Goal: Communication & Community: Answer question/provide support

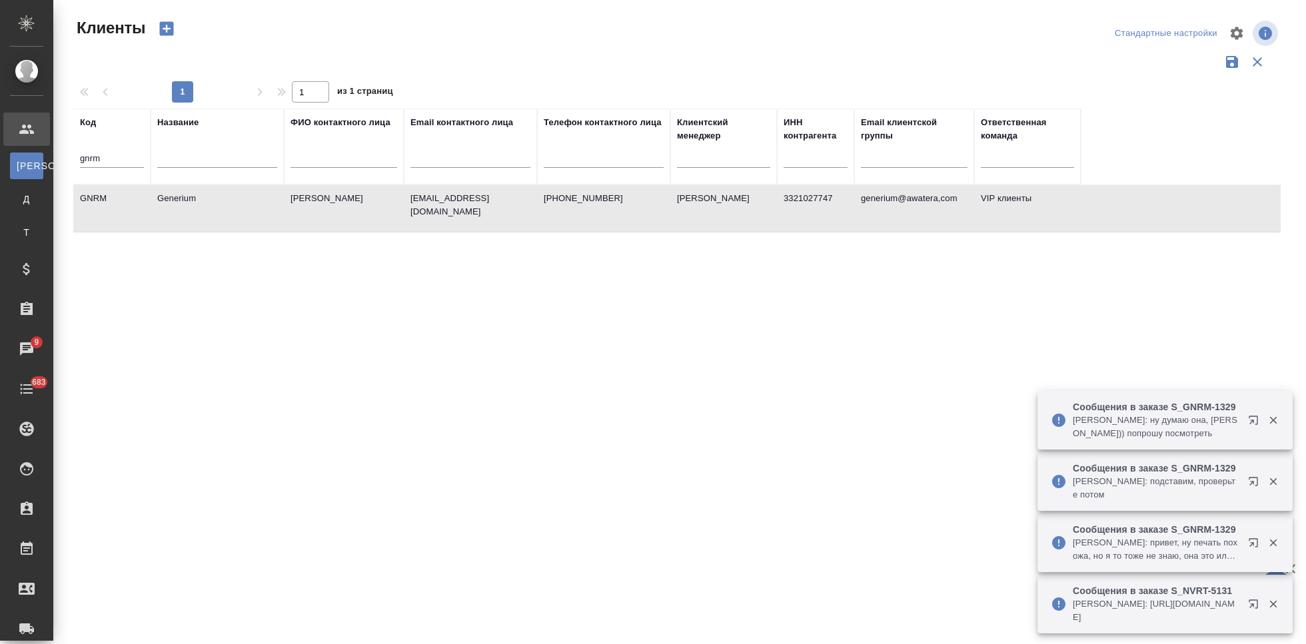
select select "RU"
click at [122, 159] on input "gnrm" at bounding box center [112, 159] width 64 height 17
type input "g"
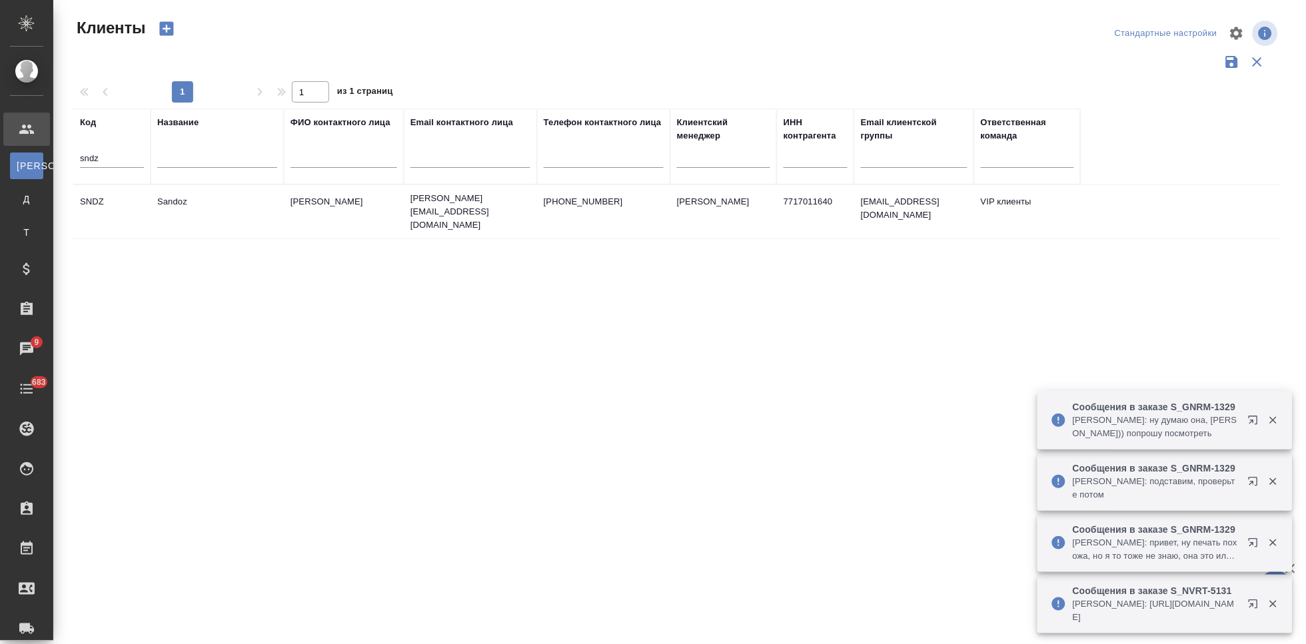
click at [334, 202] on td "Ковалец Ирина" at bounding box center [344, 212] width 120 height 47
click at [334, 201] on td "Ковалец Ирина" at bounding box center [344, 212] width 120 height 47
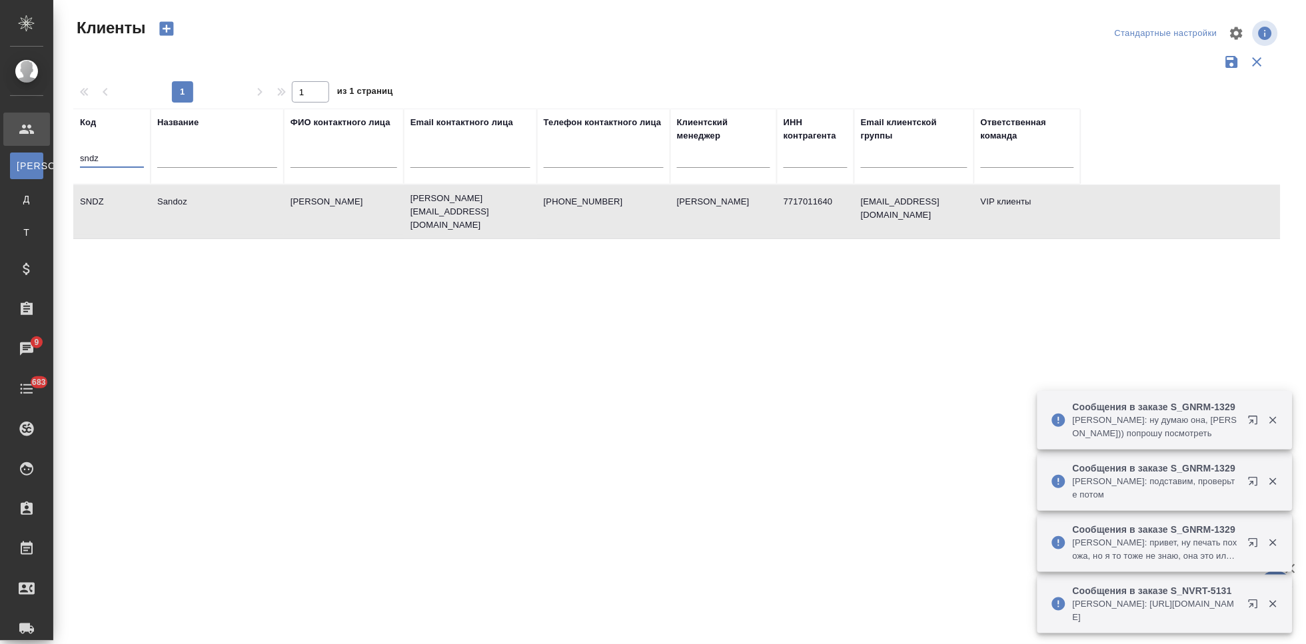
click at [101, 154] on input "sndz" at bounding box center [112, 159] width 64 height 17
type input "s"
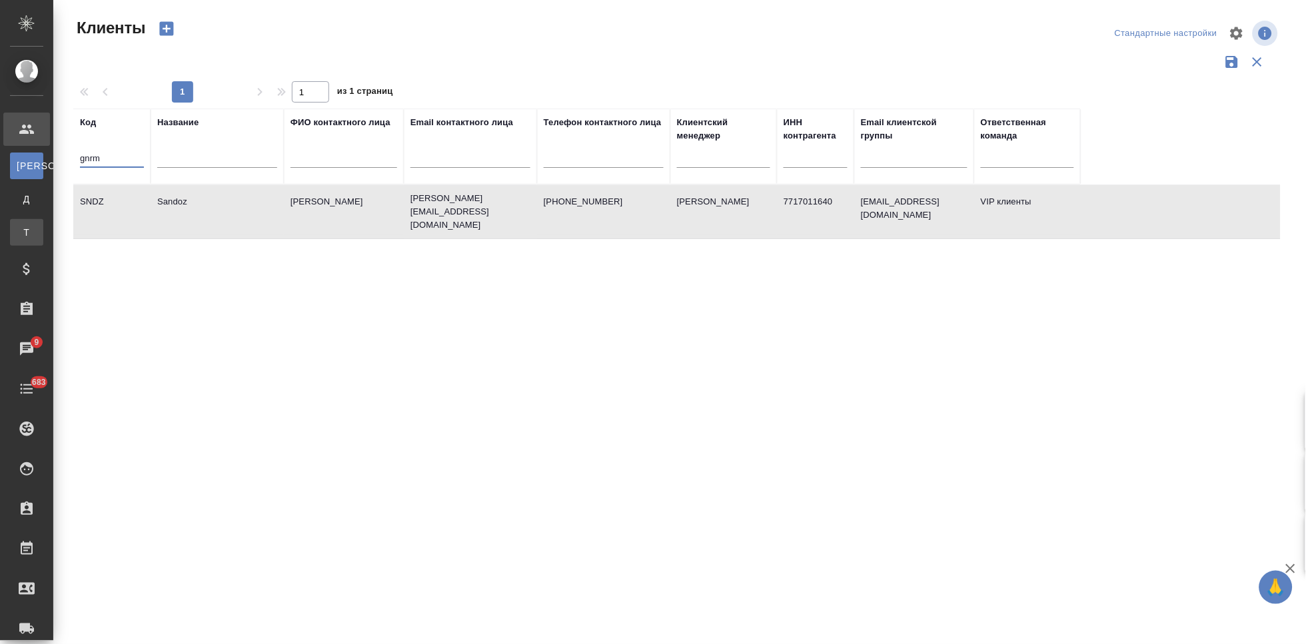
type input "gnrm"
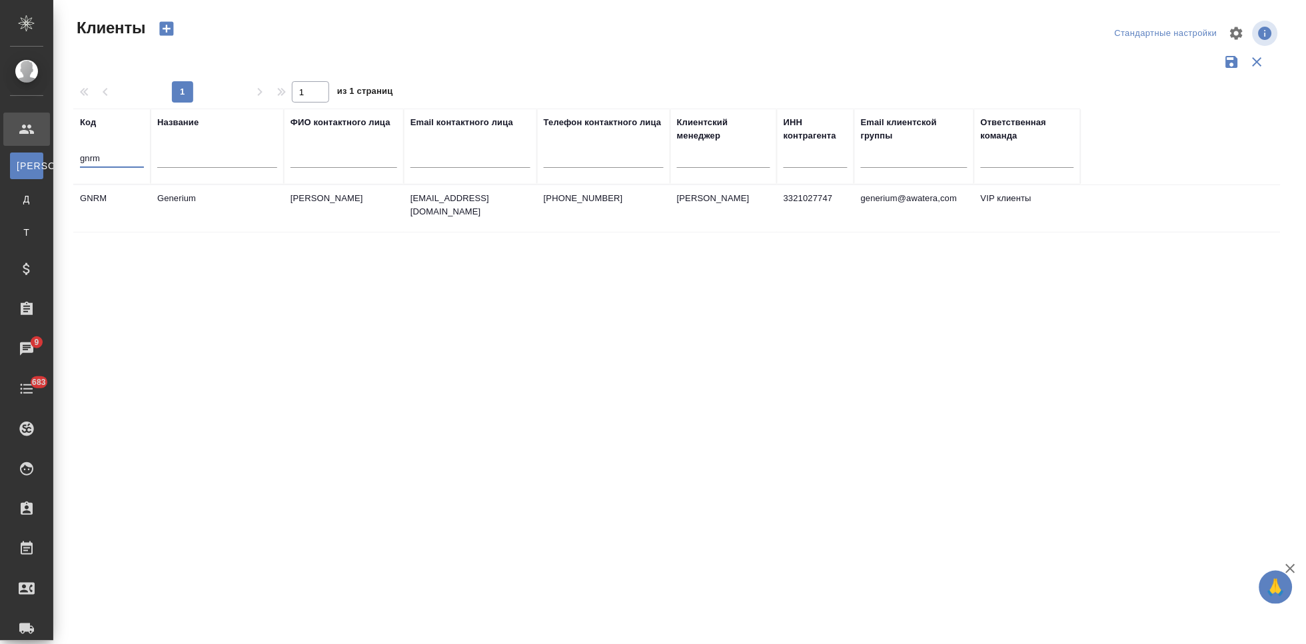
click at [491, 209] on td "emastakhova@generium.ru" at bounding box center [470, 208] width 133 height 47
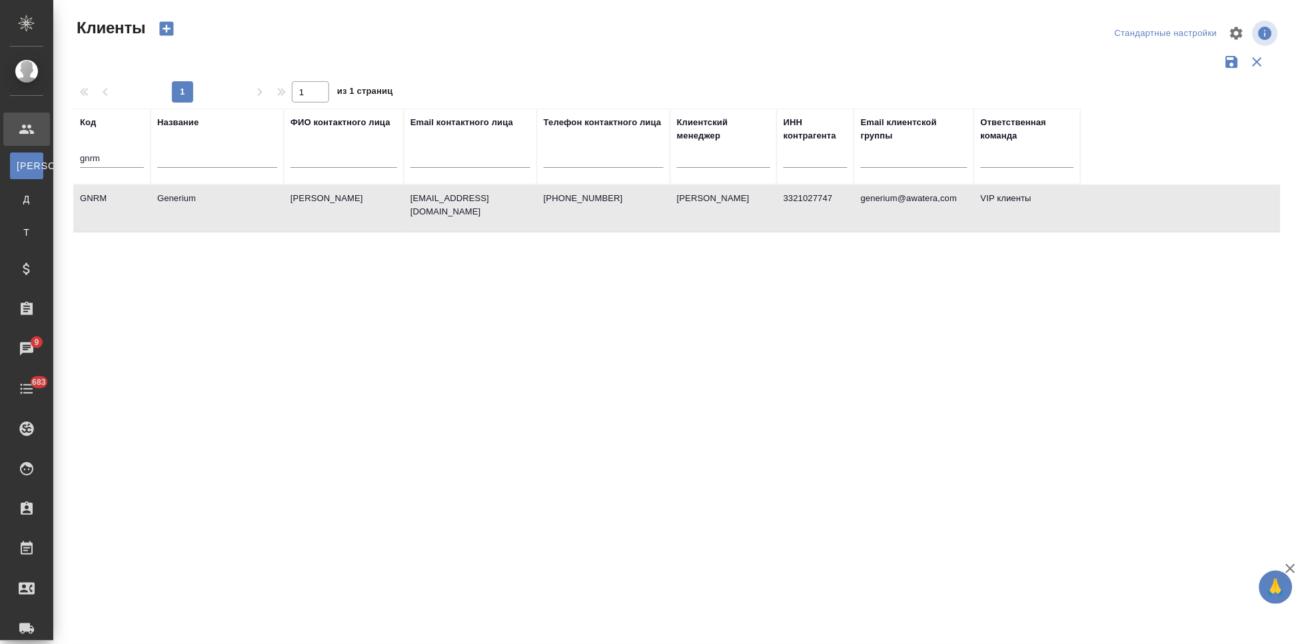
click at [491, 209] on td "emastakhova@generium.ru" at bounding box center [470, 208] width 133 height 47
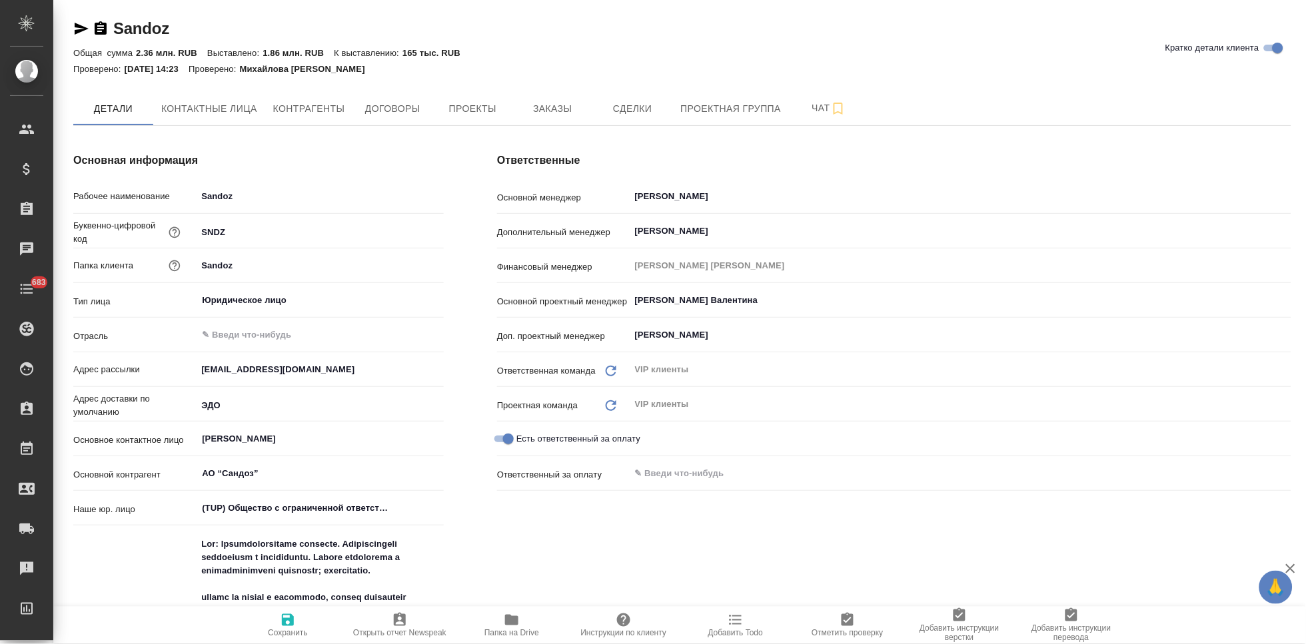
type textarea "x"
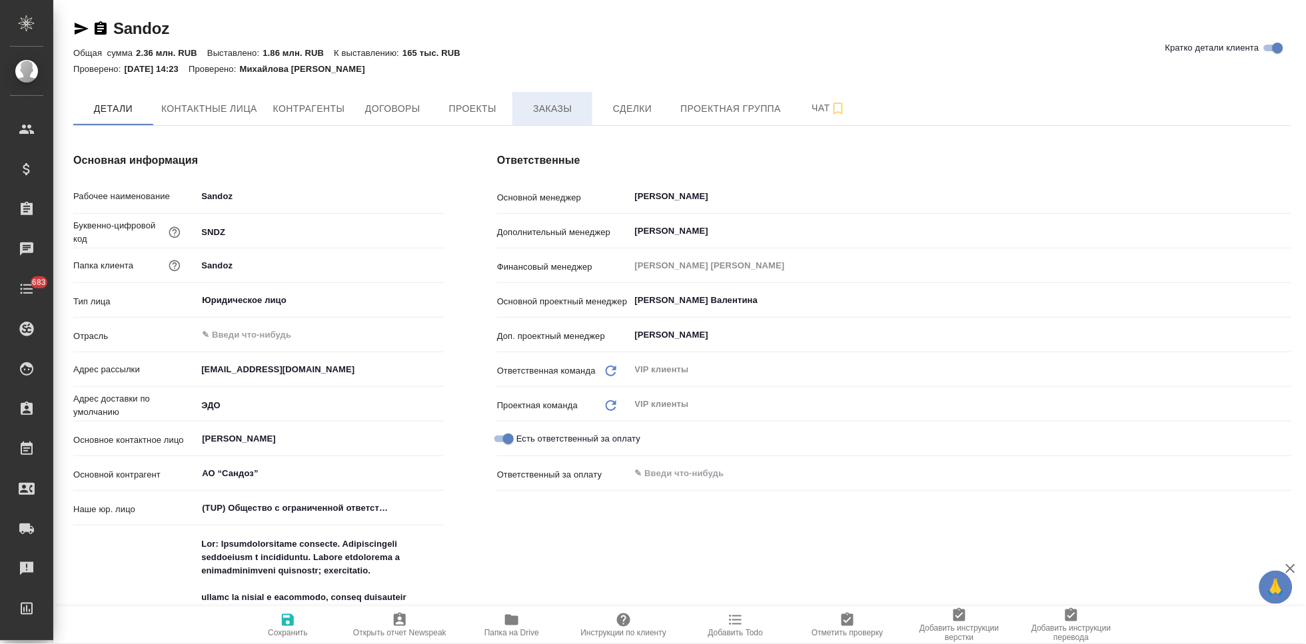
type textarea "x"
click at [558, 104] on span "Заказы" at bounding box center [552, 109] width 64 height 17
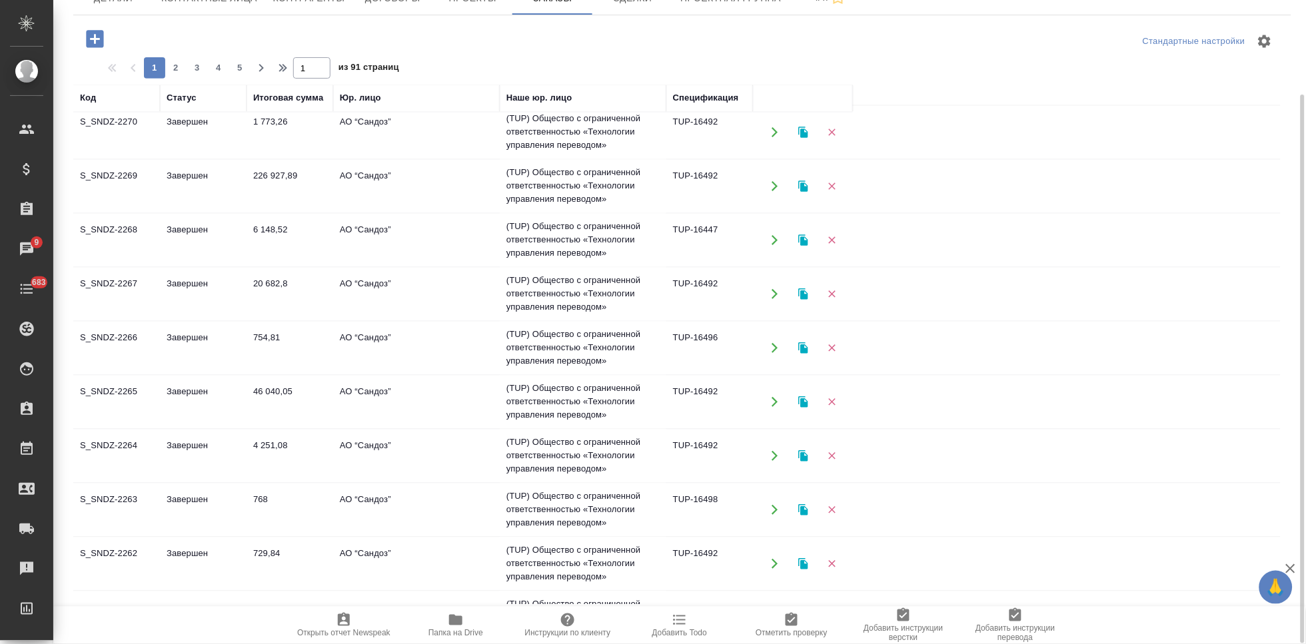
scroll to position [859, 0]
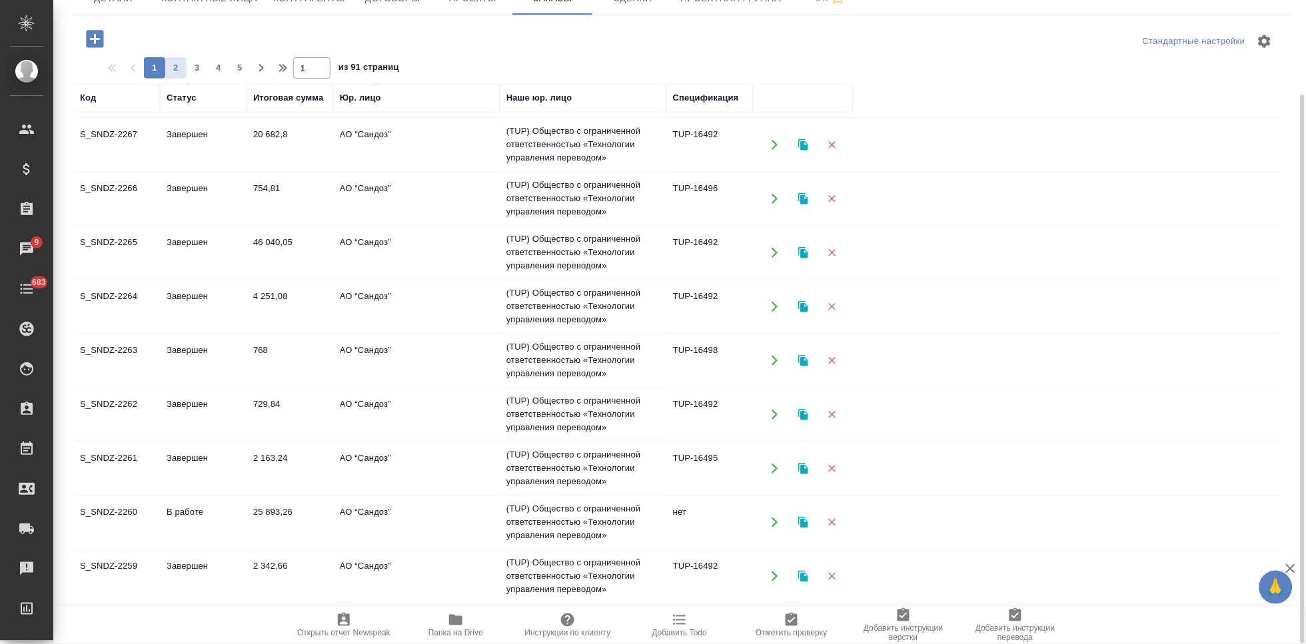
click at [183, 64] on span "2" at bounding box center [175, 67] width 21 height 13
click at [195, 65] on span "3" at bounding box center [197, 67] width 21 height 13
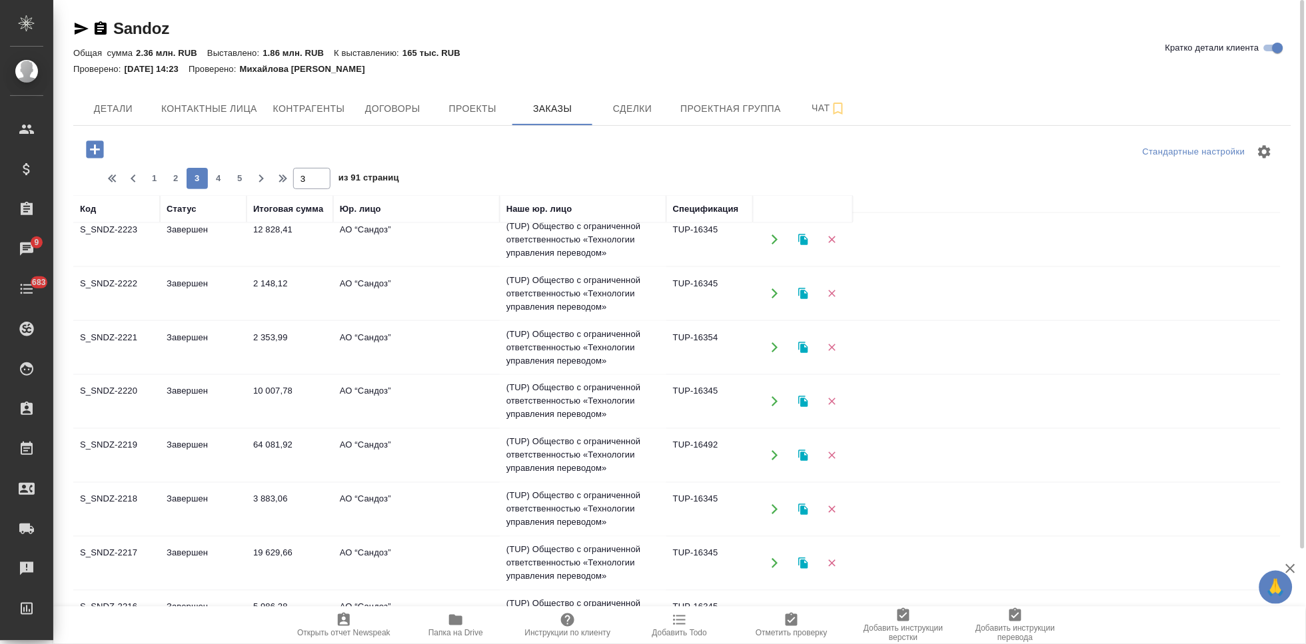
scroll to position [488, 0]
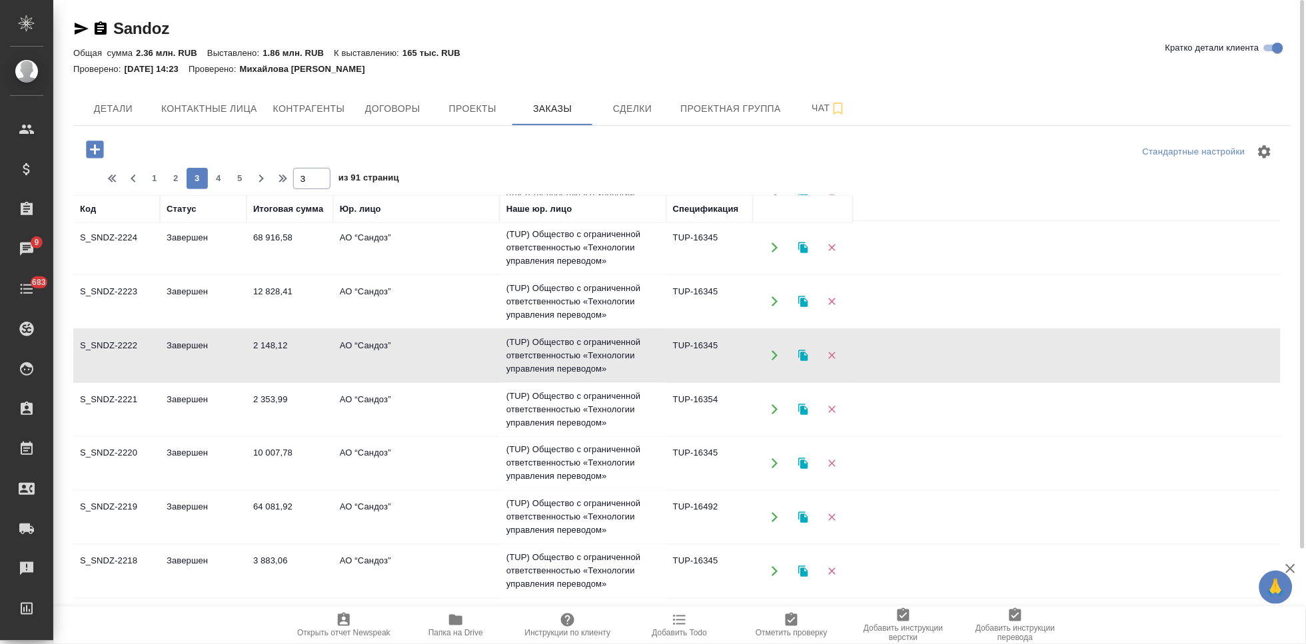
click at [182, 185] on span "2" at bounding box center [175, 178] width 21 height 13
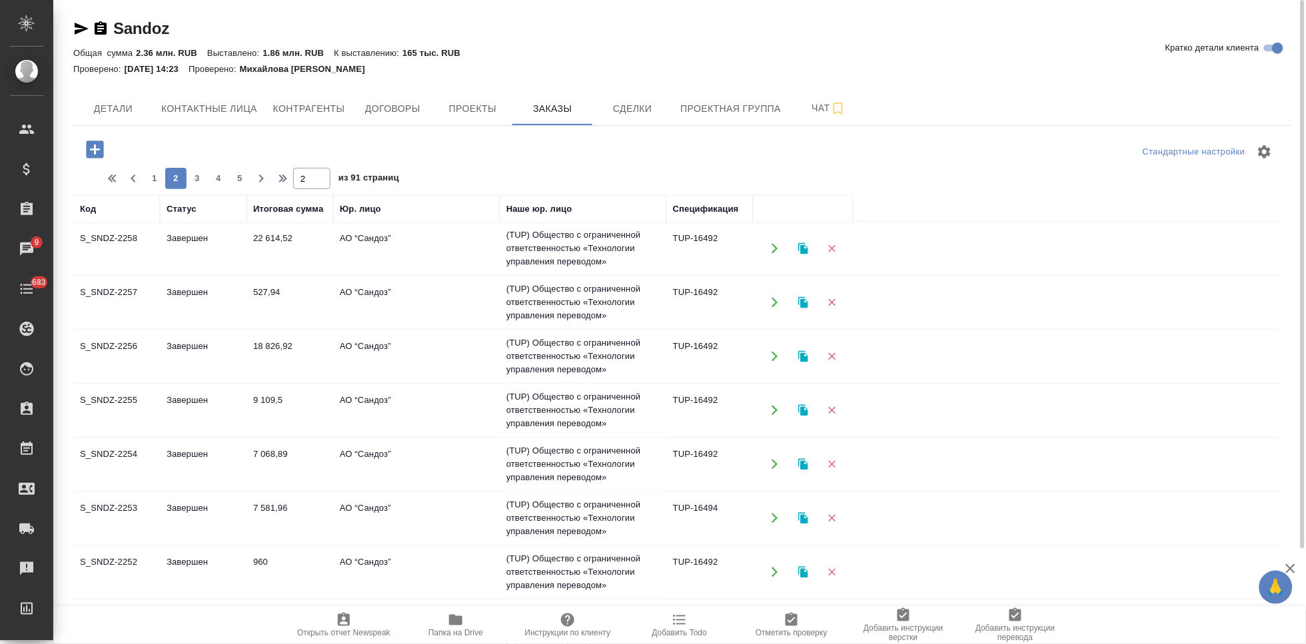
scroll to position [0, 0]
click at [153, 179] on span "1" at bounding box center [154, 178] width 21 height 13
type input "1"
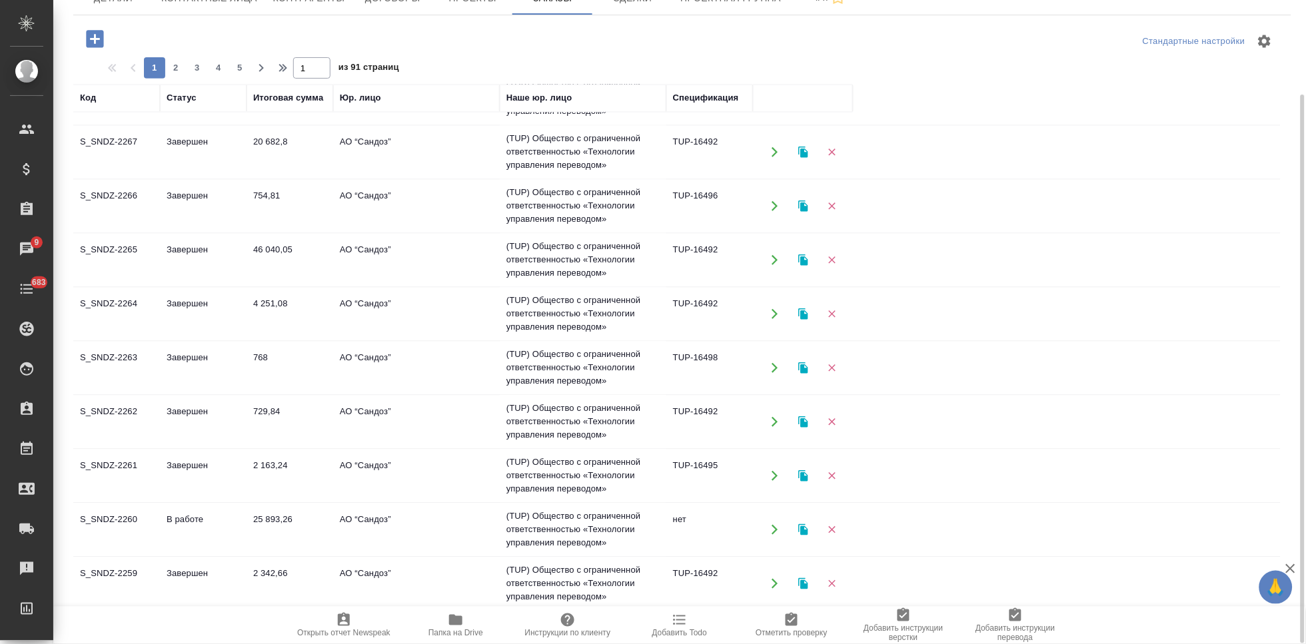
scroll to position [859, 0]
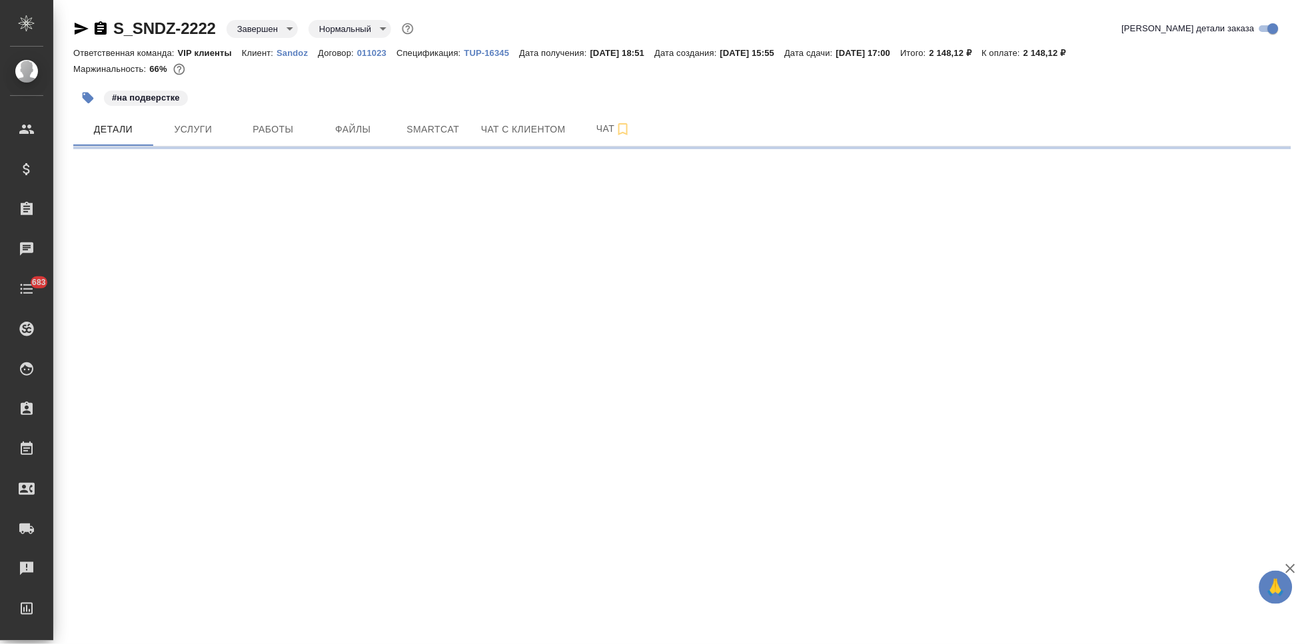
select select "RU"
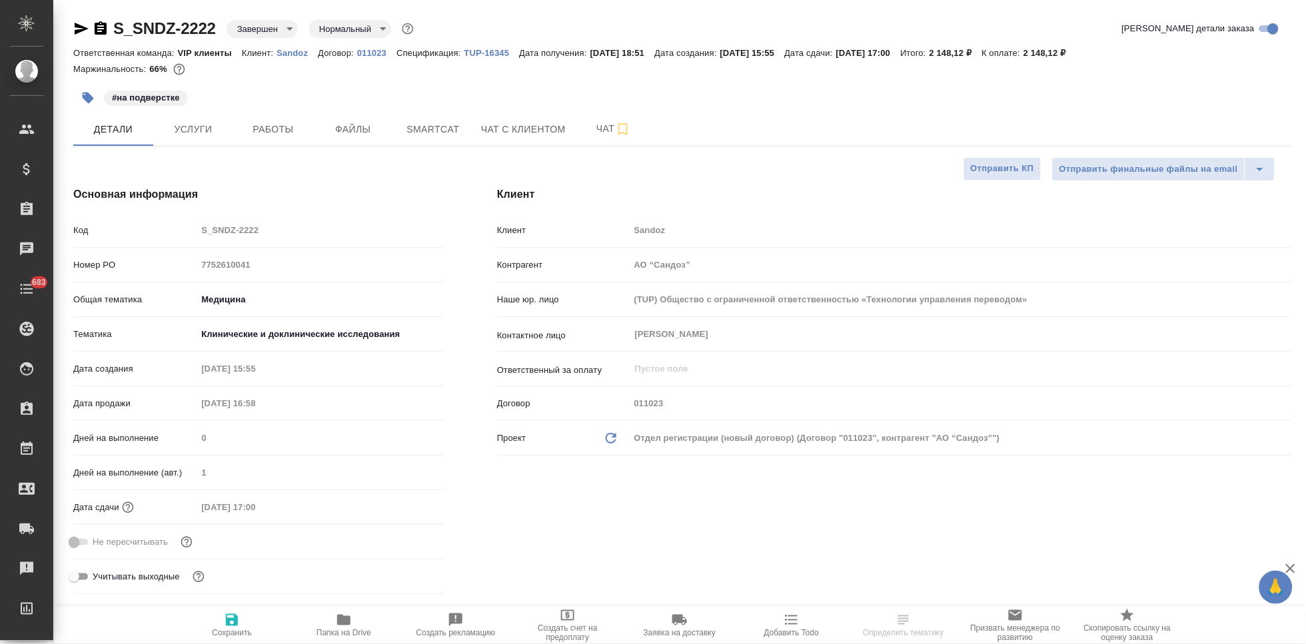
type textarea "x"
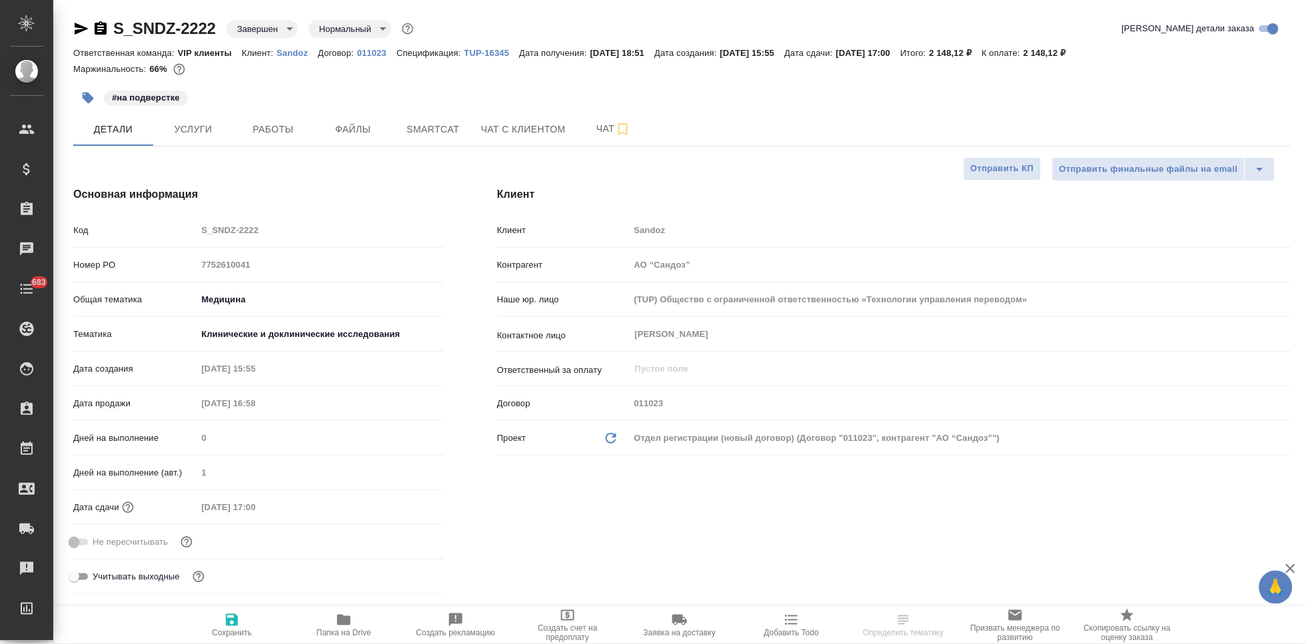
type textarea "x"
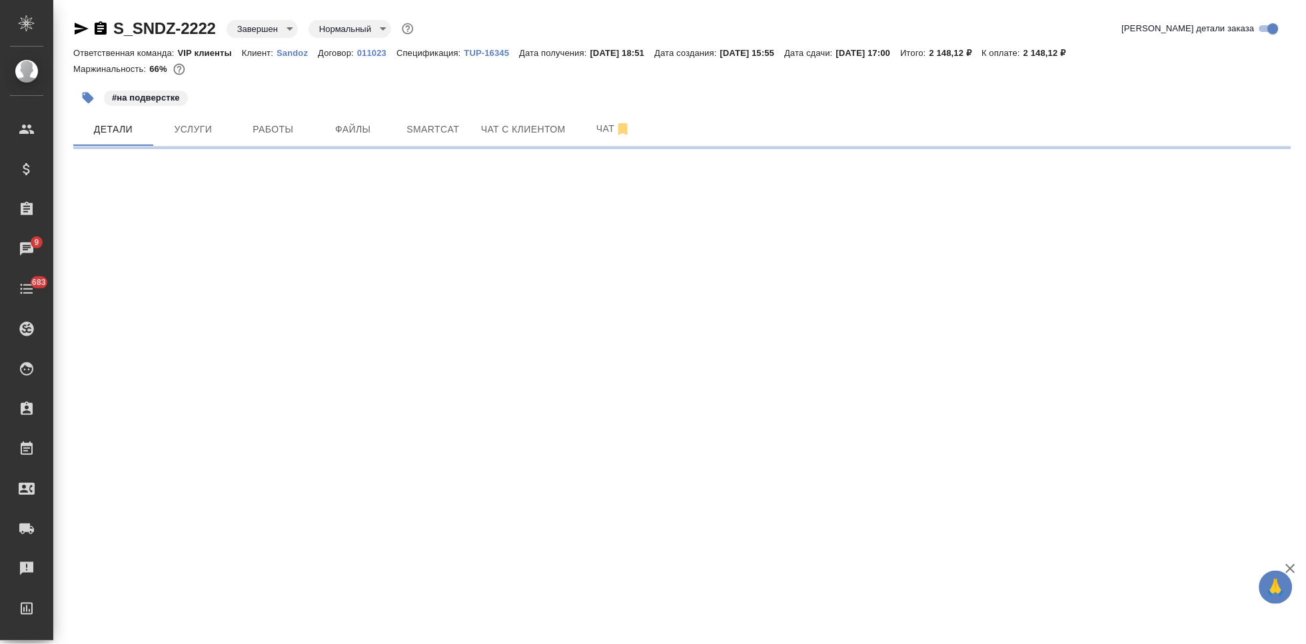
select select "RU"
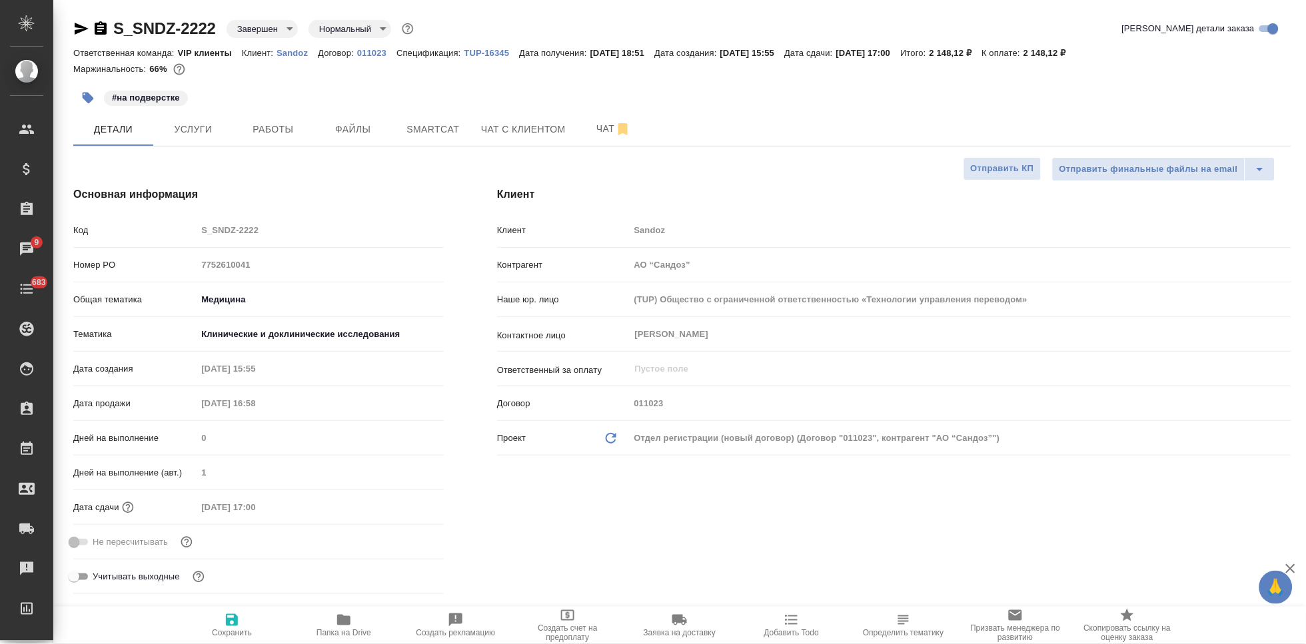
type textarea "x"
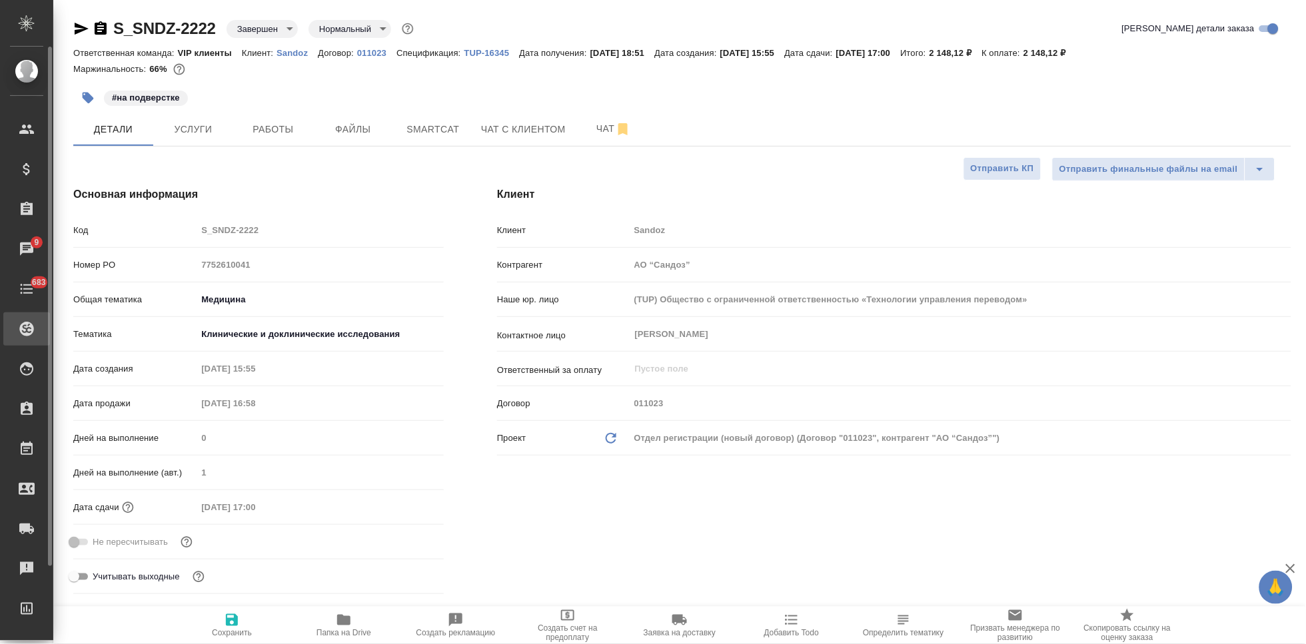
type textarea "x"
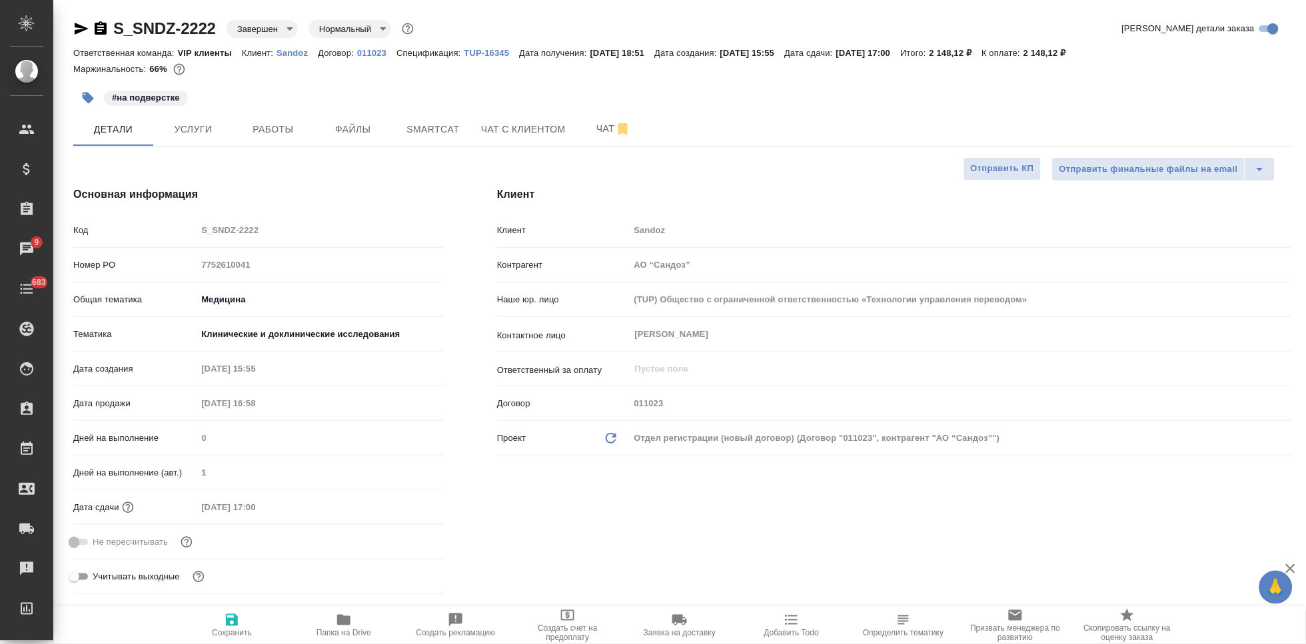
type textarea "x"
click at [591, 123] on span "Чат" at bounding box center [614, 129] width 64 height 17
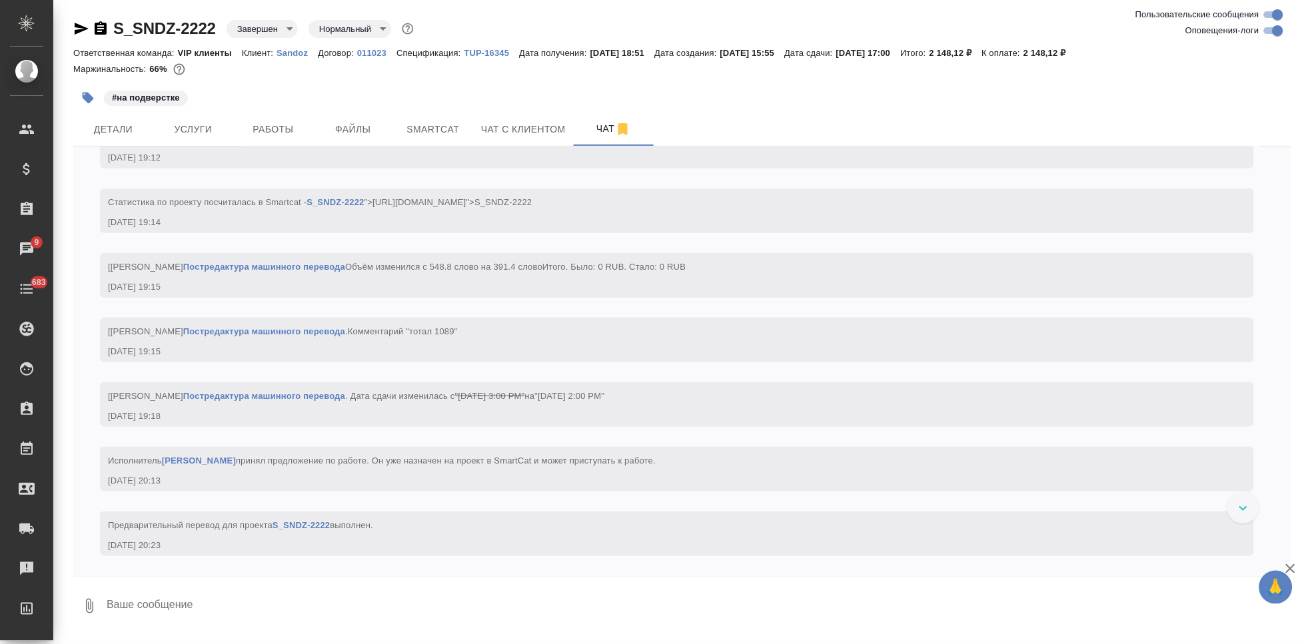
scroll to position [3196, 0]
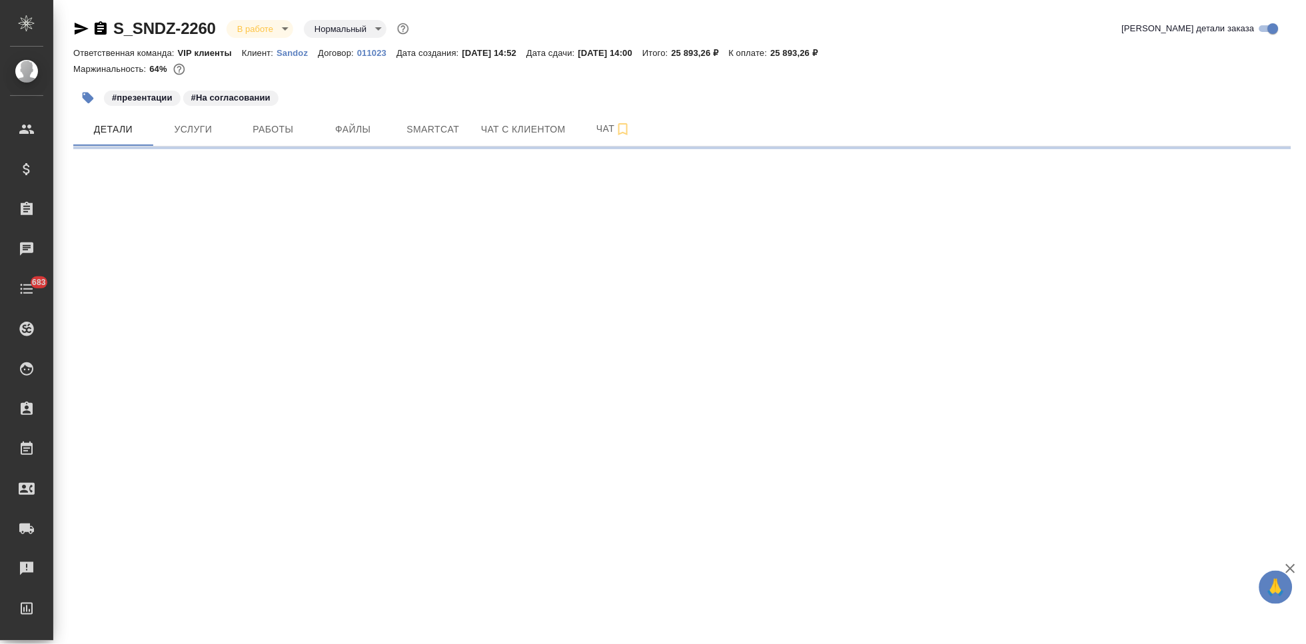
select select "RU"
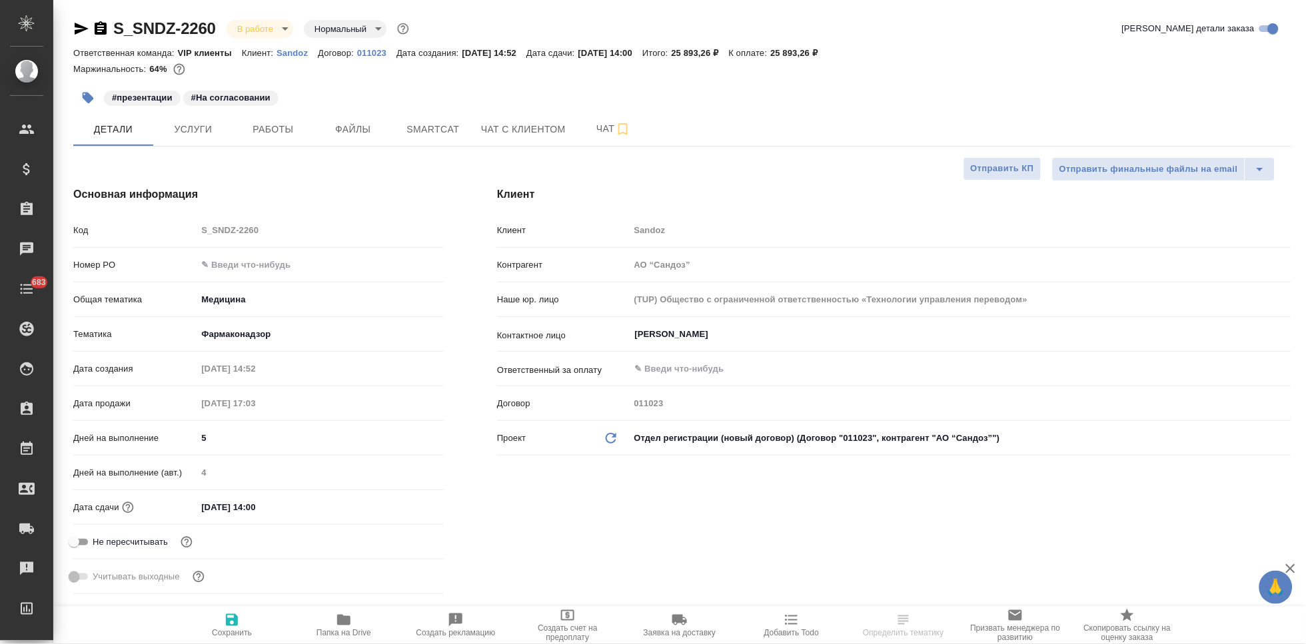
type textarea "x"
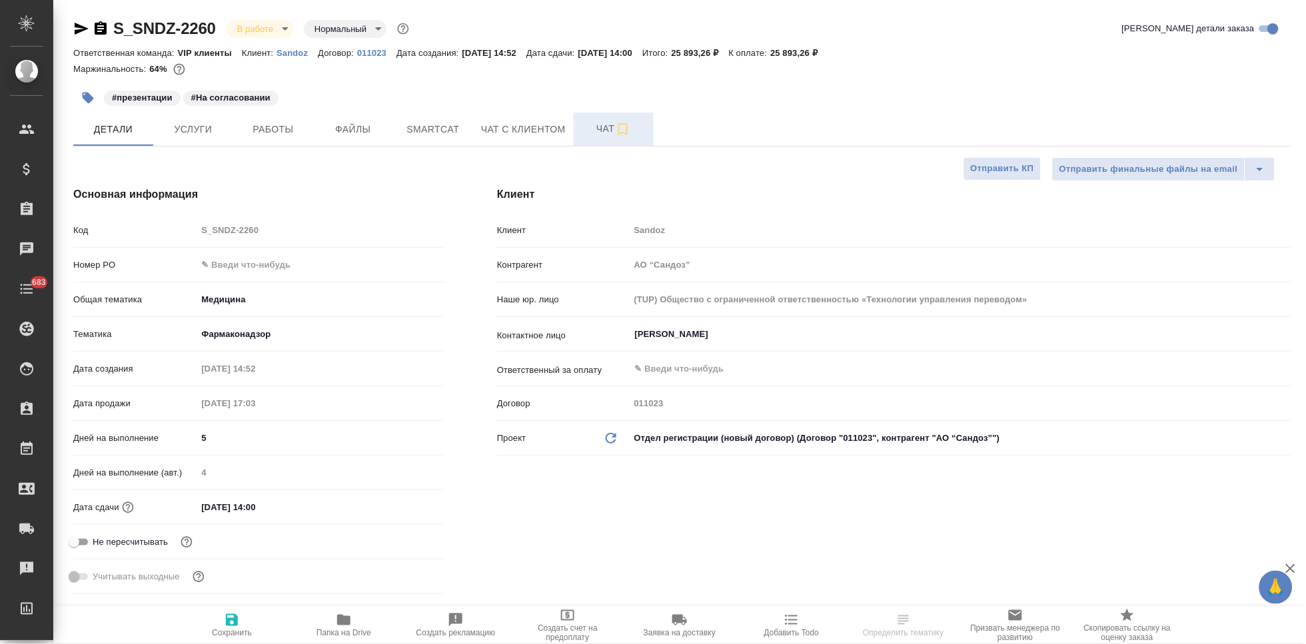
type textarea "x"
click at [609, 124] on span "Чат" at bounding box center [614, 129] width 64 height 17
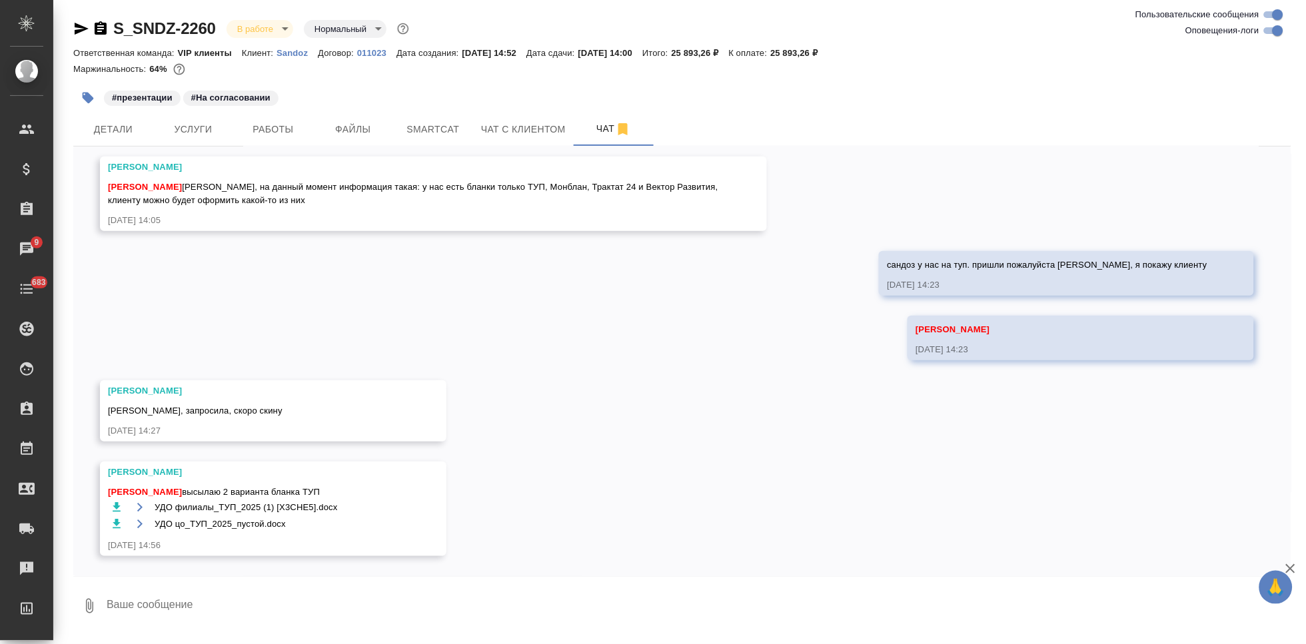
scroll to position [13421, 0]
click at [279, 598] on textarea at bounding box center [698, 606] width 1186 height 45
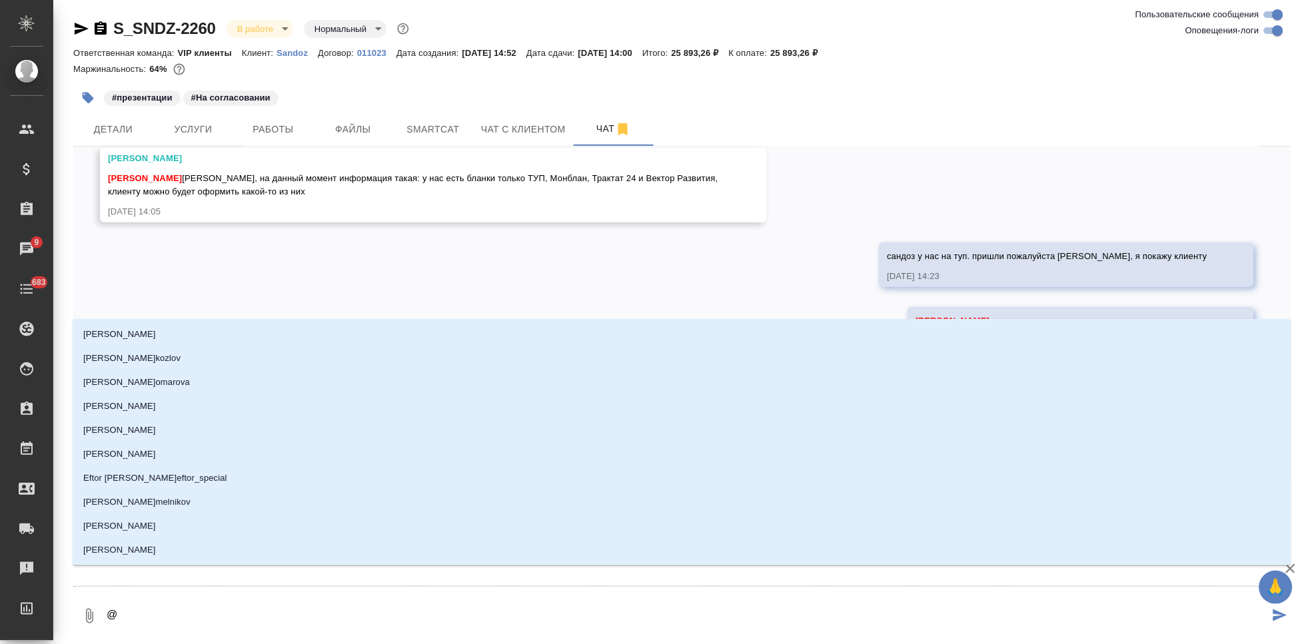
type textarea "@г"
type input "г"
type textarea "@го"
type input "го"
type textarea "@гор"
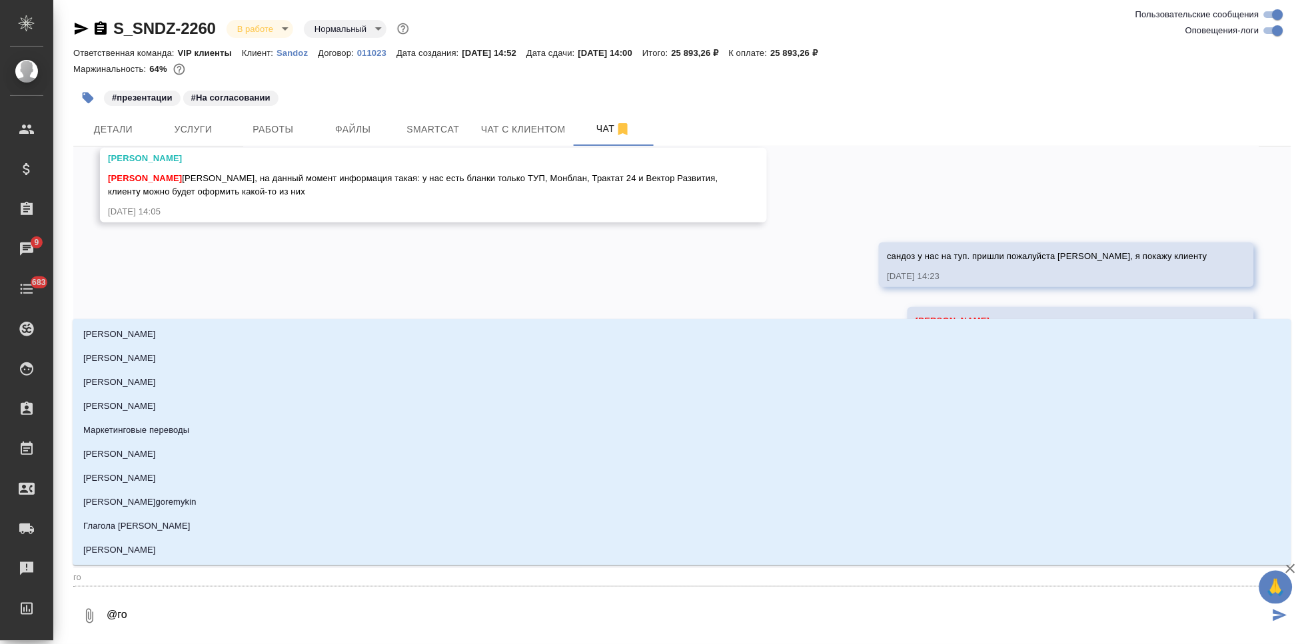
type input "гор"
type textarea "@горш"
type input "горш"
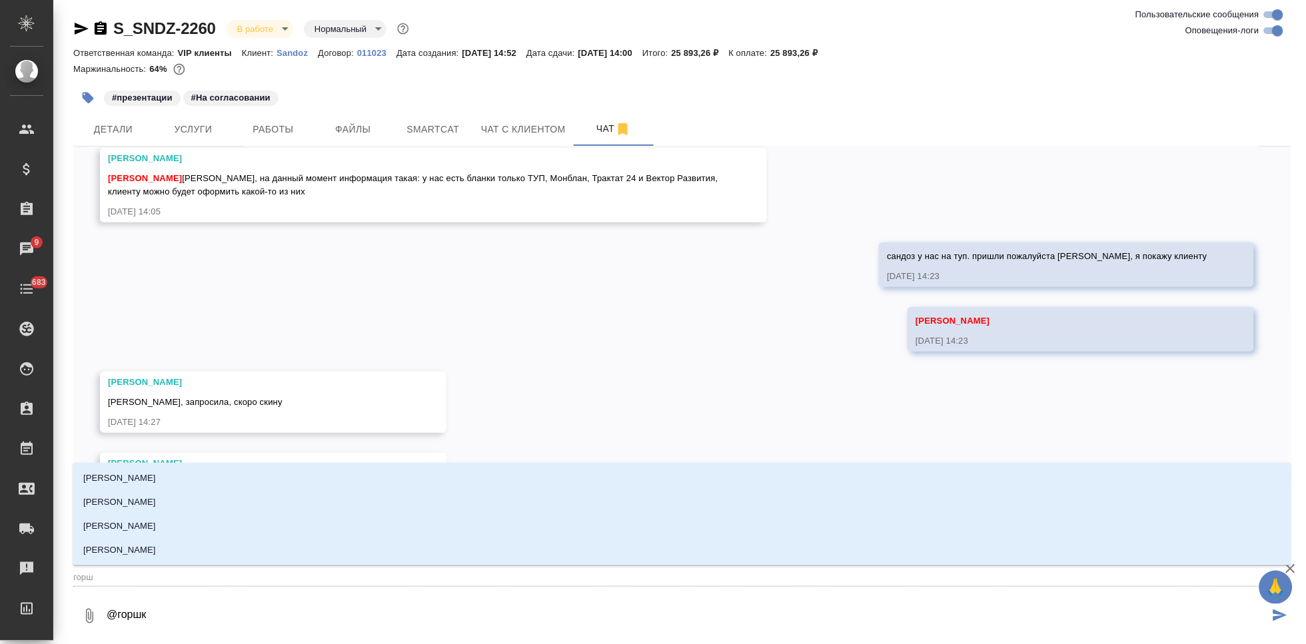
type textarea "@горшко"
type input "горшко"
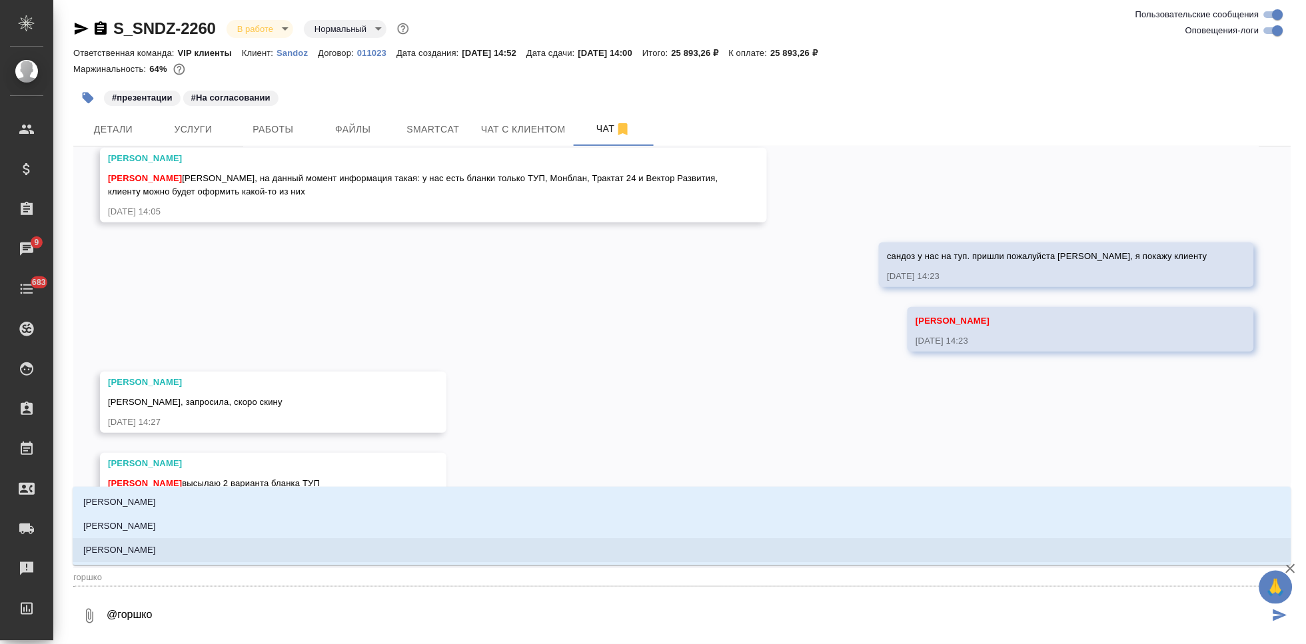
click at [277, 549] on li "Горшкова Валентина" at bounding box center [682, 550] width 1218 height 24
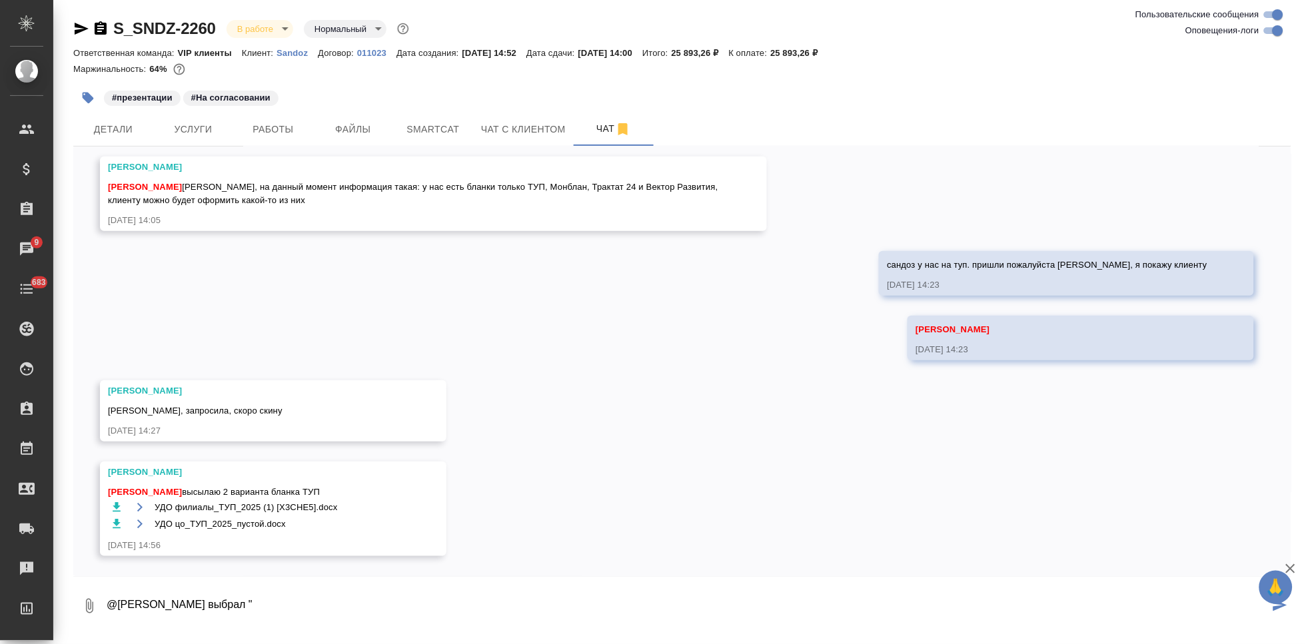
paste textarea "Не могли бы Вы сделать вариант с формой УДО цо ТУП?"
type textarea "@Горшкова Валентина клиент выбрал "Не могли бы Вы сделать вариант с формой УДО …"
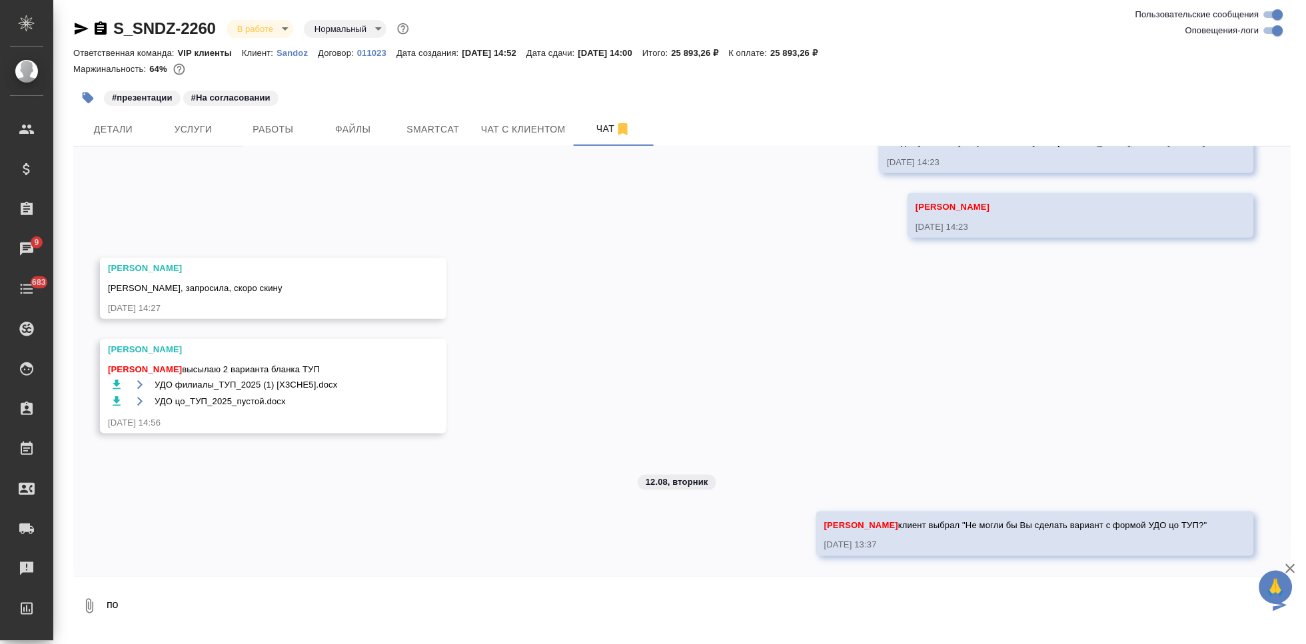
type textarea "п"
type textarea "пришли скан по готовности плиз"
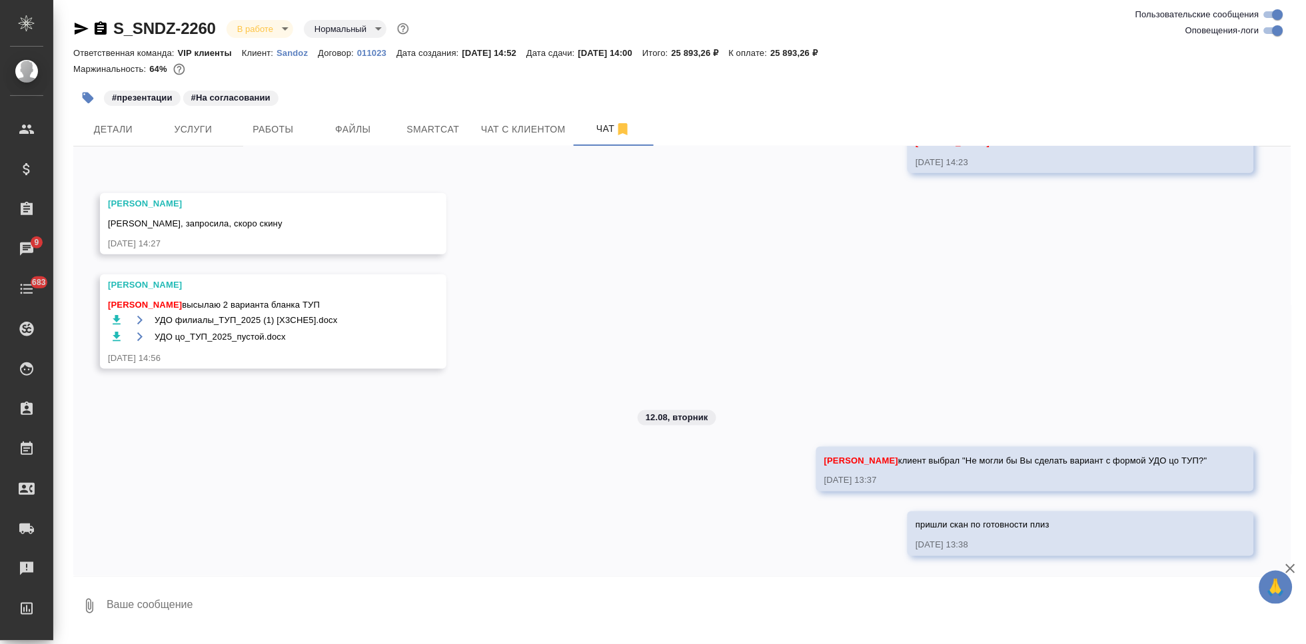
type textarea "о"
type textarea "потом отправим ориг"
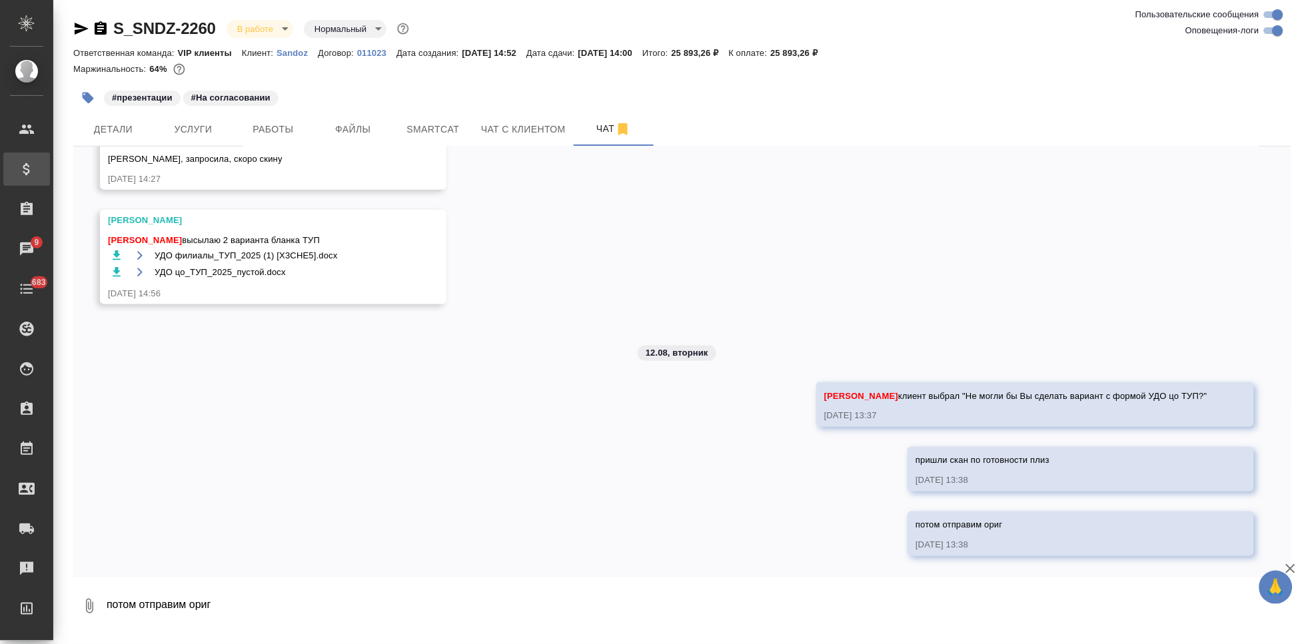
scroll to position [13672, 0]
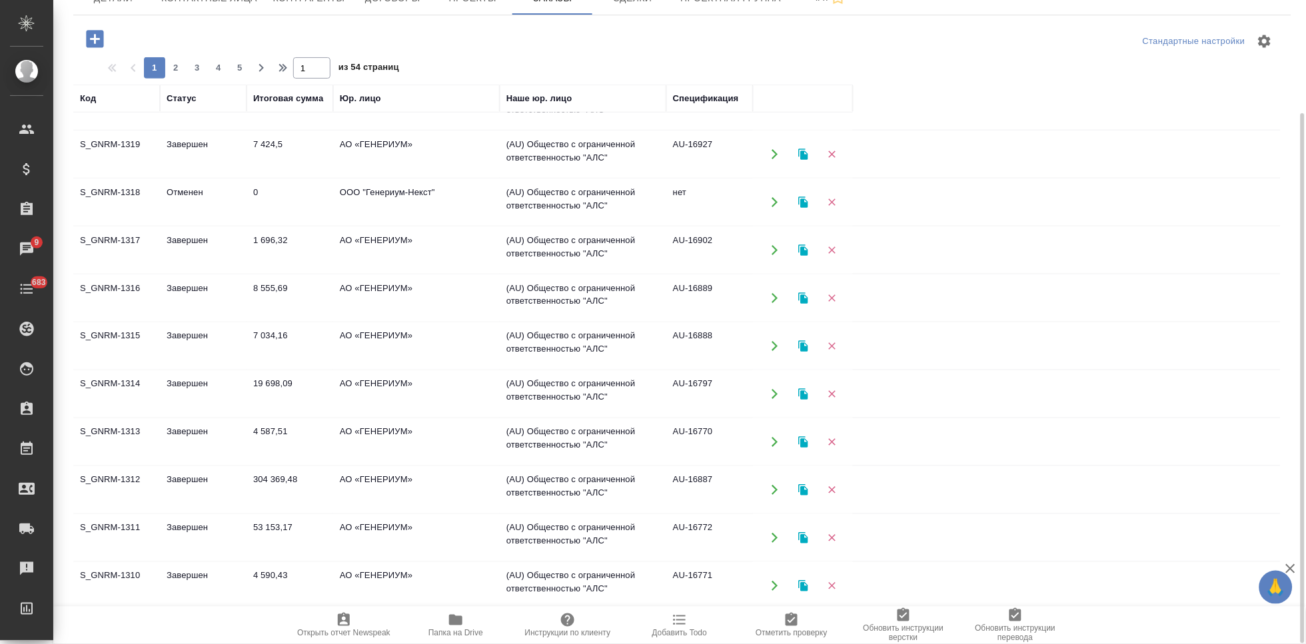
scroll to position [512, 0]
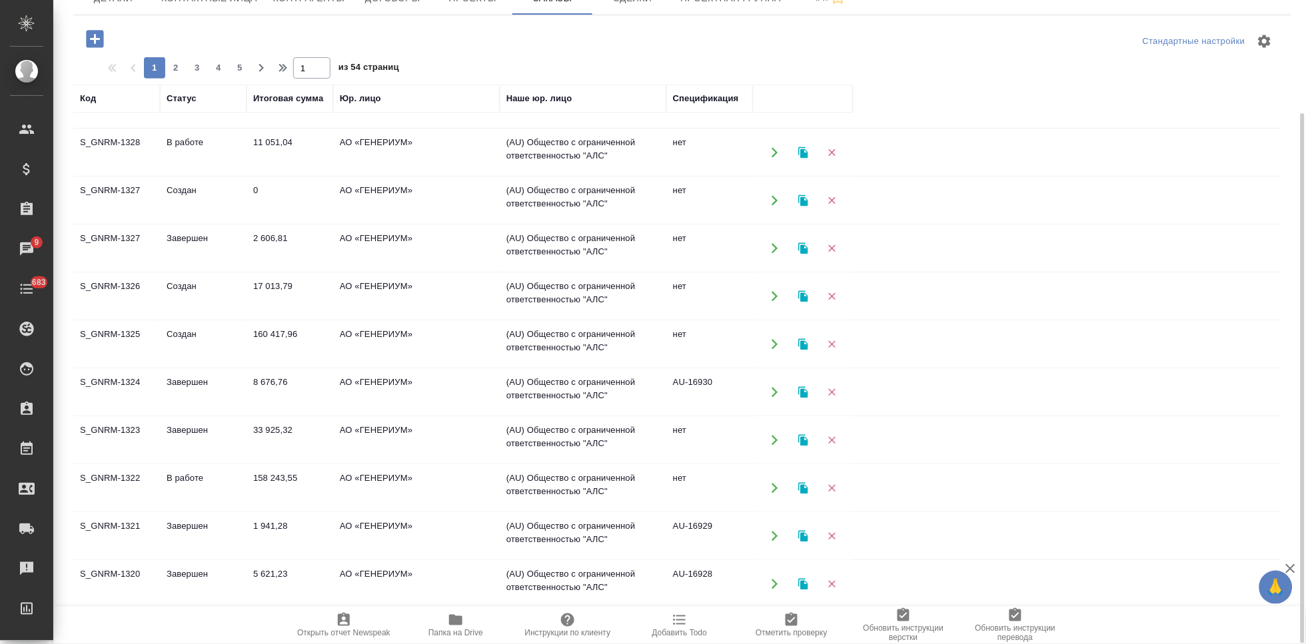
scroll to position [0, 0]
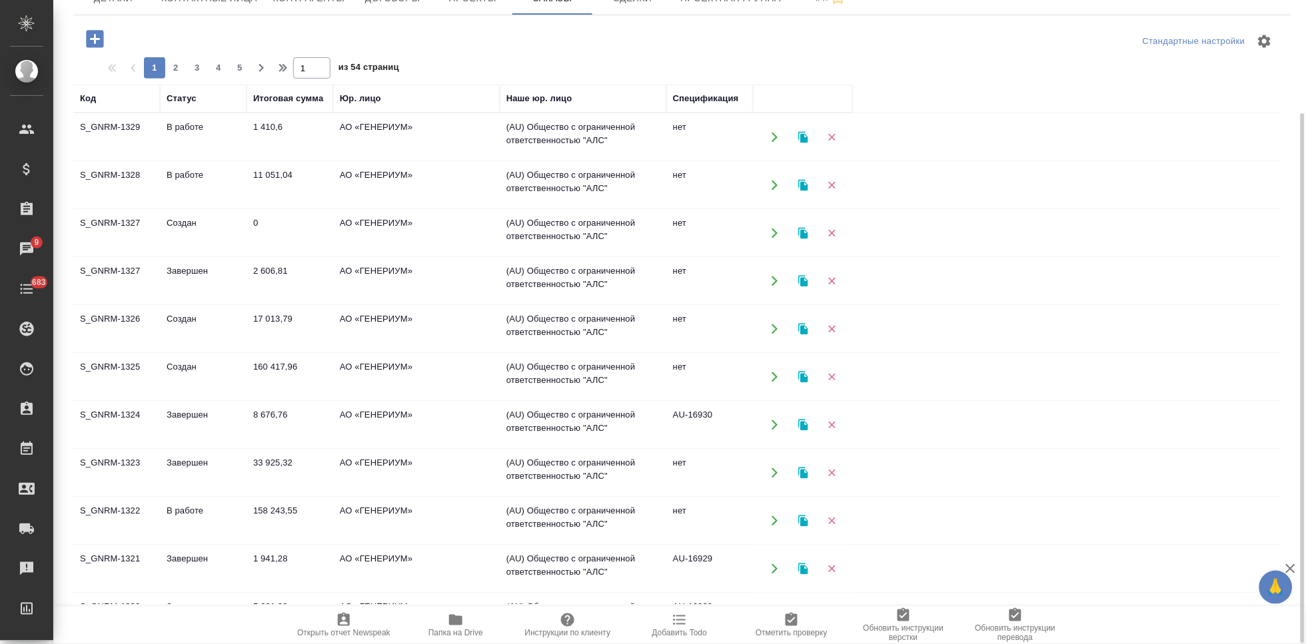
click at [160, 161] on td "Завершен" at bounding box center [203, 137] width 87 height 47
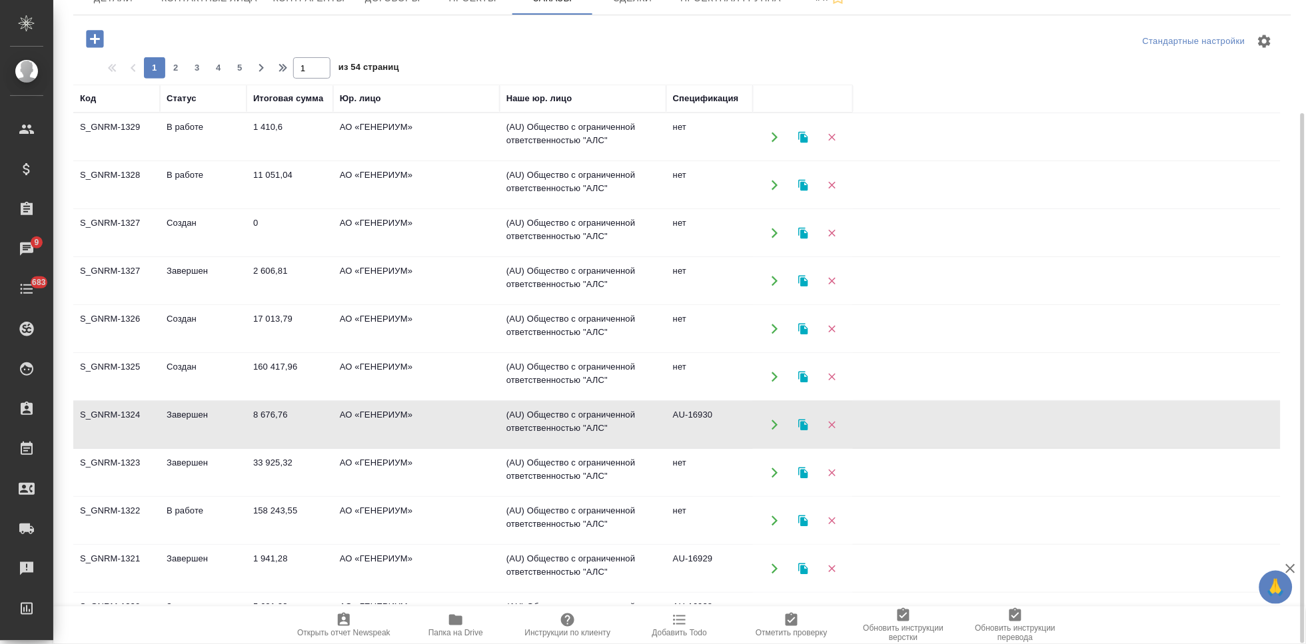
click at [160, 161] on td "Завершен" at bounding box center [203, 137] width 87 height 47
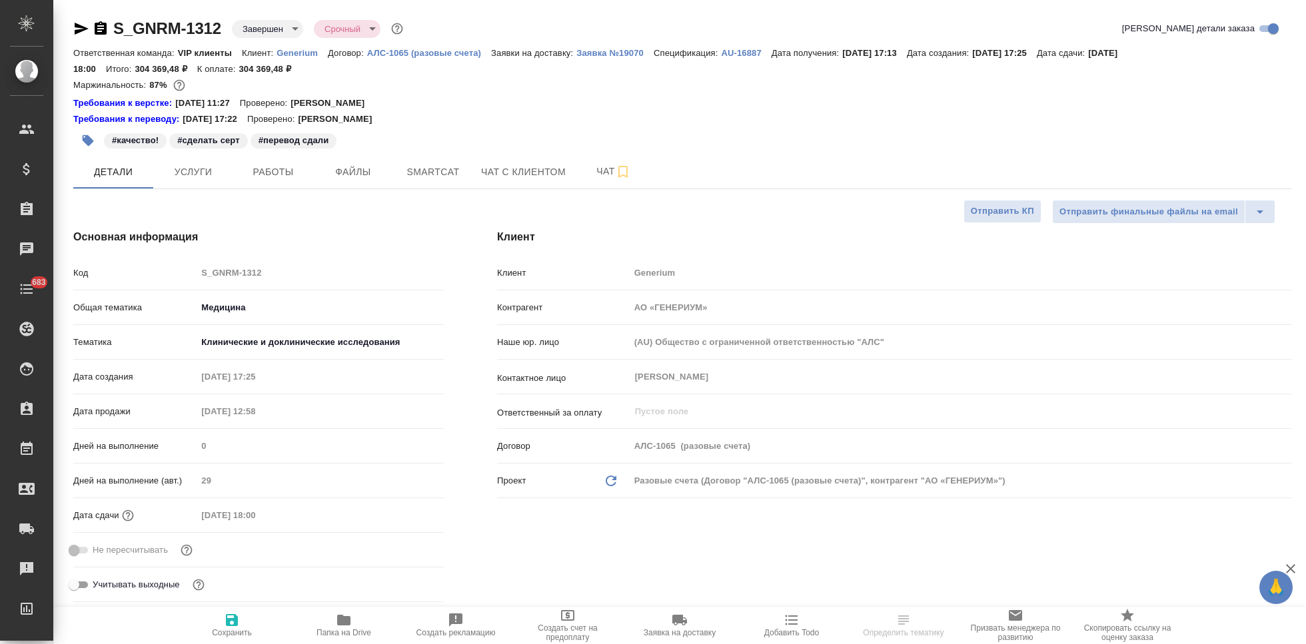
select select "RU"
click at [579, 166] on button "Чат" at bounding box center [614, 171] width 80 height 33
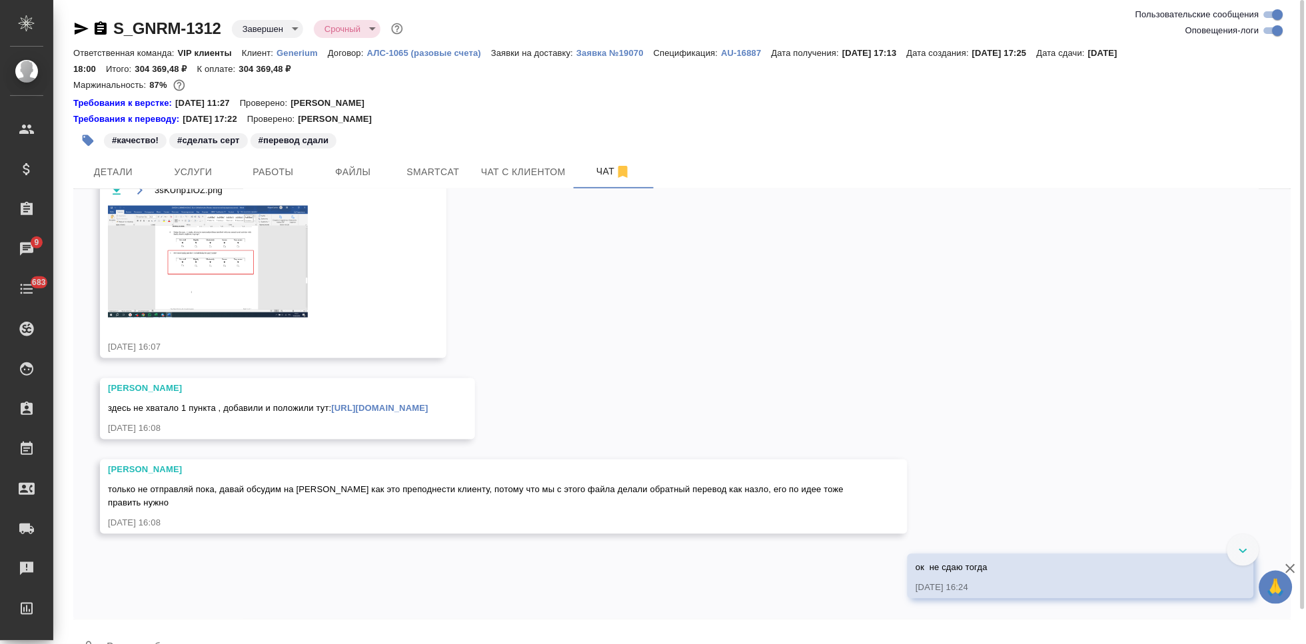
scroll to position [13769, 0]
drag, startPoint x: 222, startPoint y: 31, endPoint x: 113, endPoint y: 31, distance: 108.6
click at [113, 31] on div "S_GNRM-1312 Завершен closed Срочный urgent" at bounding box center [239, 28] width 332 height 21
drag, startPoint x: 188, startPoint y: 227, endPoint x: 444, endPoint y: 227, distance: 255.8
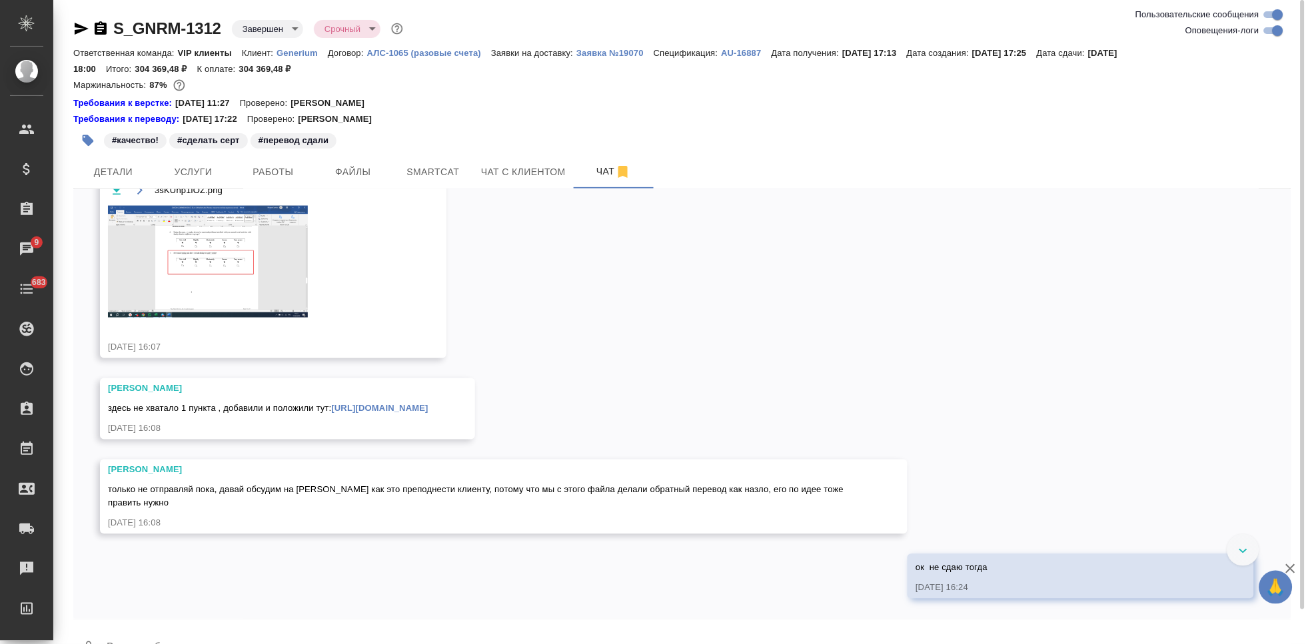
click at [444, 139] on div "Грабко Мария Кабаргина Анна Аня. нашли ошибку в файле 20250616_GNR068-UC03_SF-3…" at bounding box center [349, 107] width 498 height 61
copy span "в файле 20250616_GNR068-UC03_SF-36_v1.0_final(en)"
click at [229, 318] on img at bounding box center [208, 262] width 200 height 113
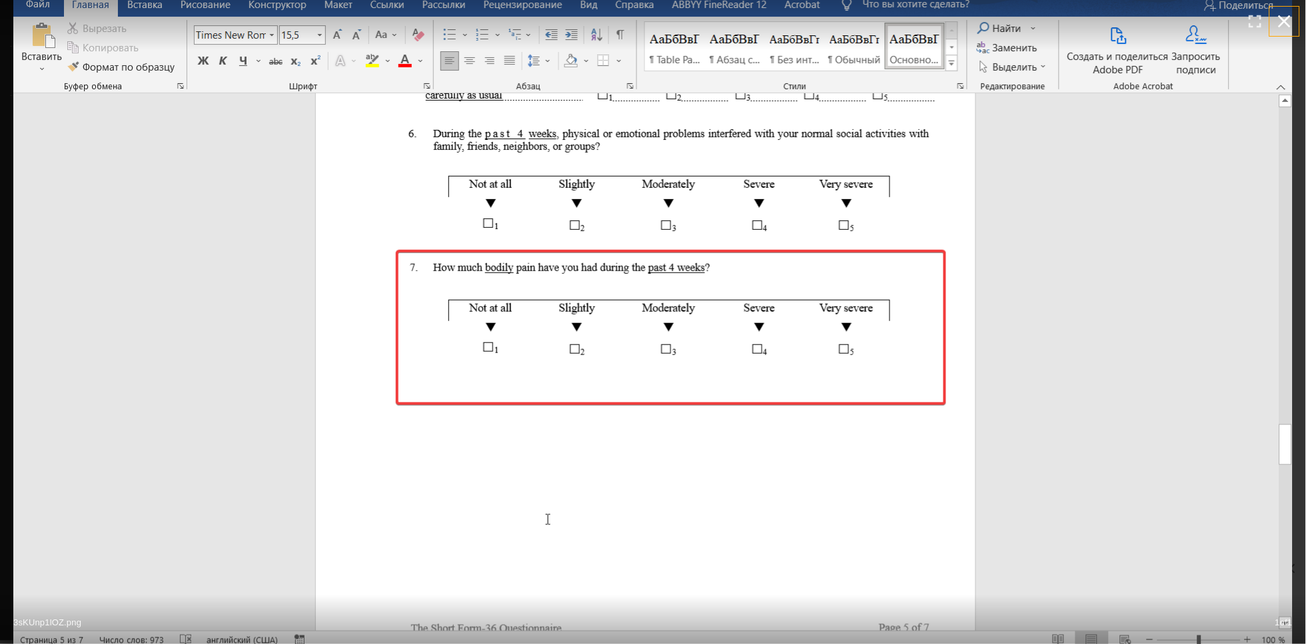
click at [1282, 24] on icon "button" at bounding box center [1284, 21] width 13 height 13
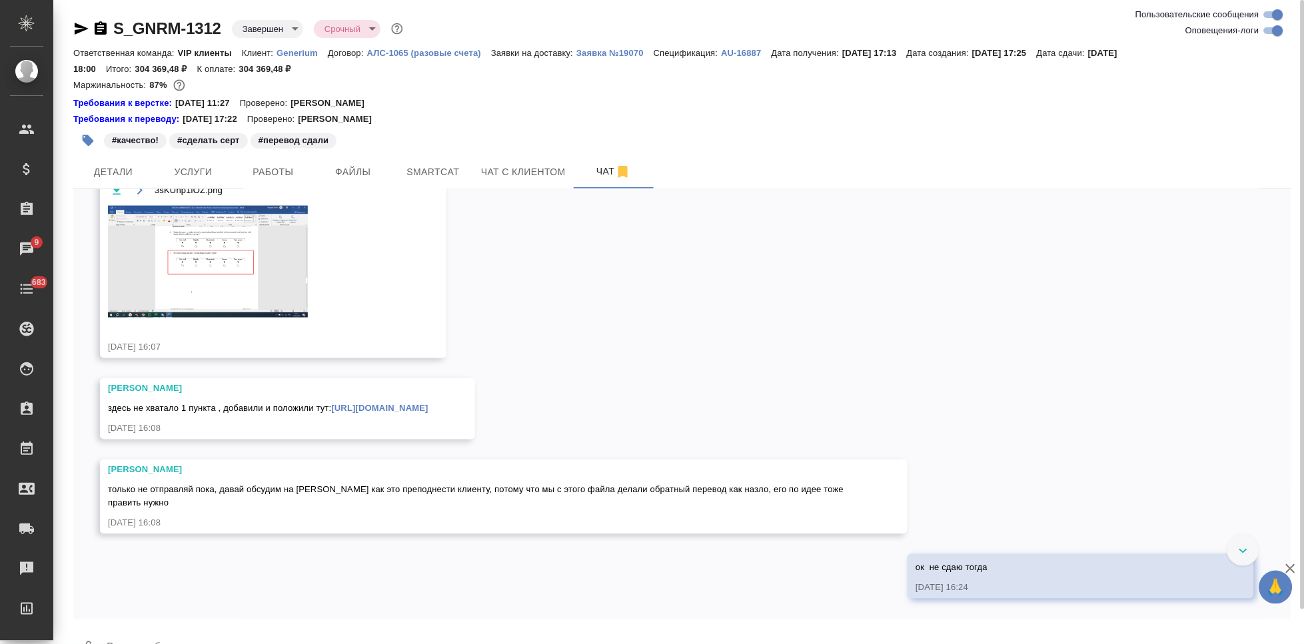
click at [117, 195] on icon "button" at bounding box center [117, 190] width 8 height 9
click at [331, 414] on link "https://drive.awatera.com/apps/files/files/10075921?dir=/Shares/Generium/Orders…" at bounding box center [379, 409] width 97 height 10
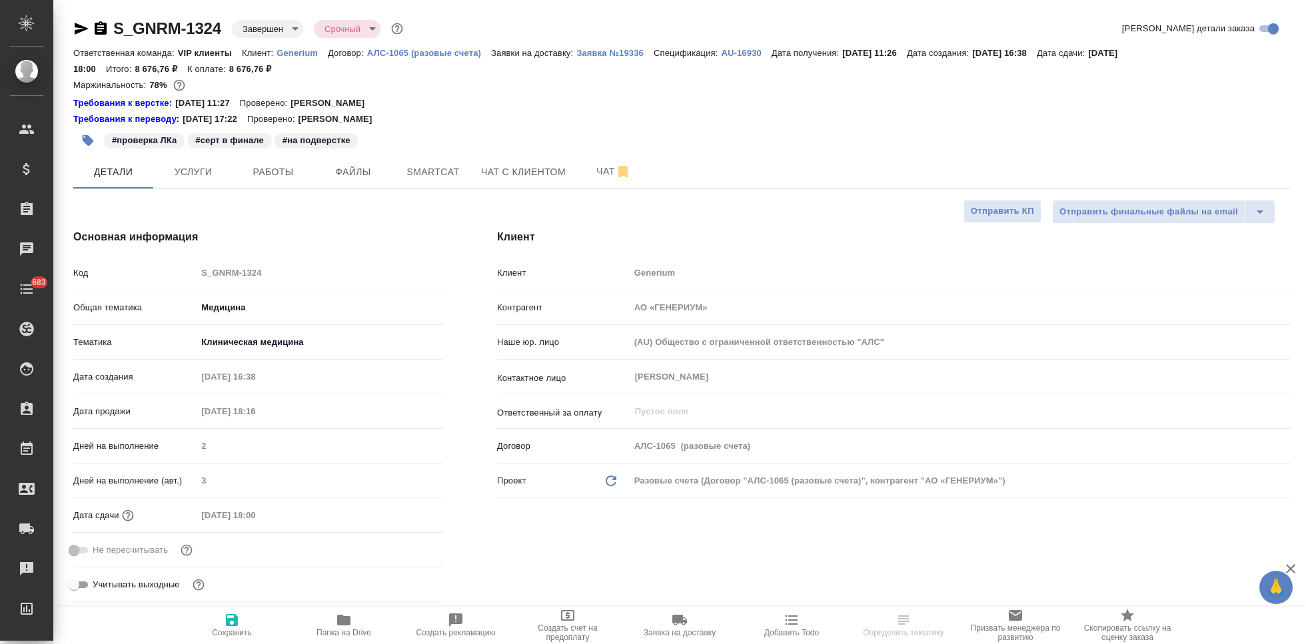
select select "RU"
click at [131, 238] on div "Основная информация Код S_GNRM-1324 Общая тематика Медицина med Тематика Клинич…" at bounding box center [259, 419] width 424 height 432
select select "RU"
type textarea "x"
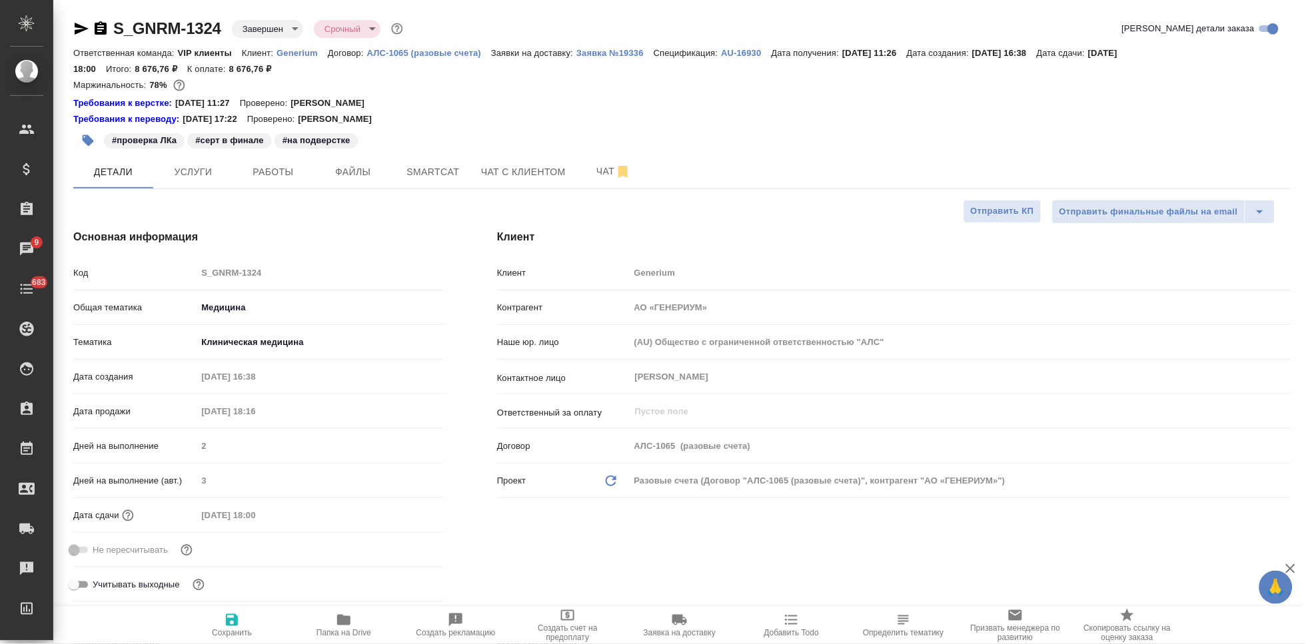
type textarea "x"
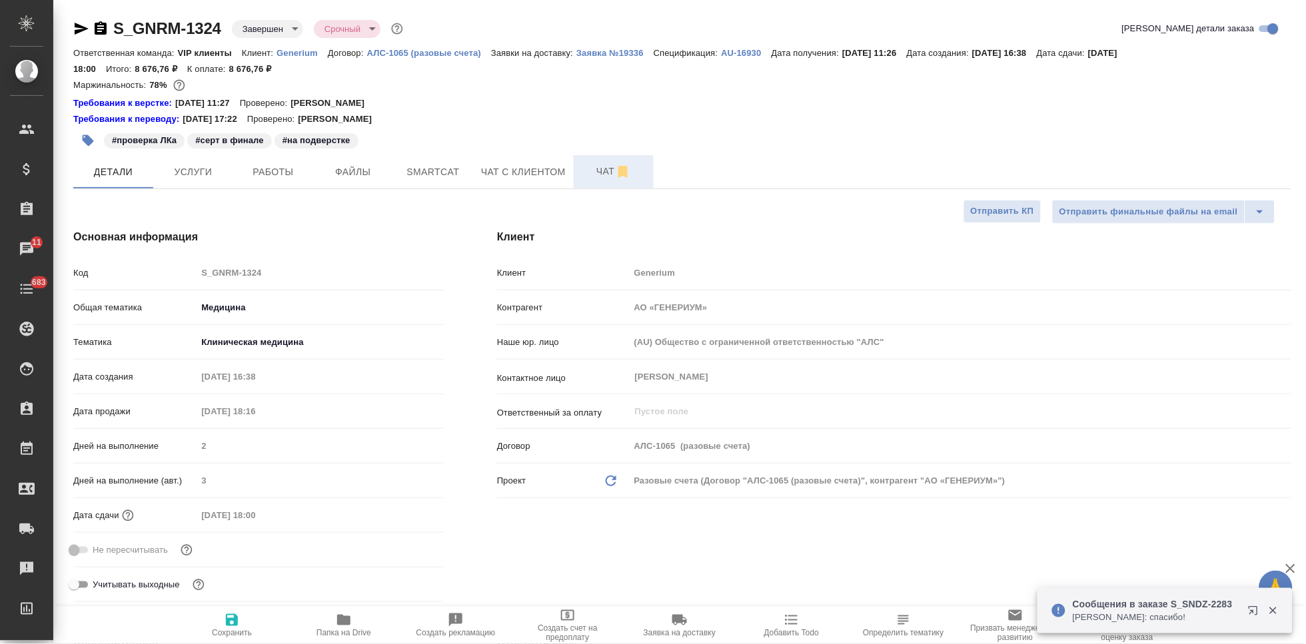
click at [599, 174] on span "Чат" at bounding box center [614, 171] width 64 height 17
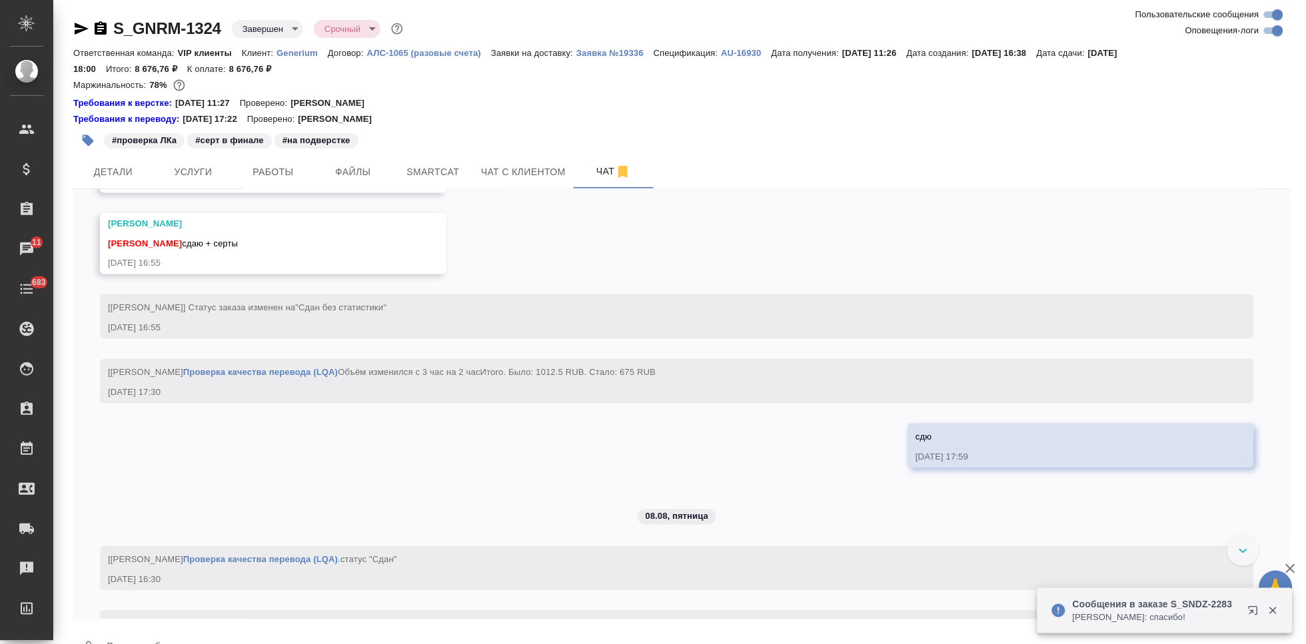
scroll to position [6424, 0]
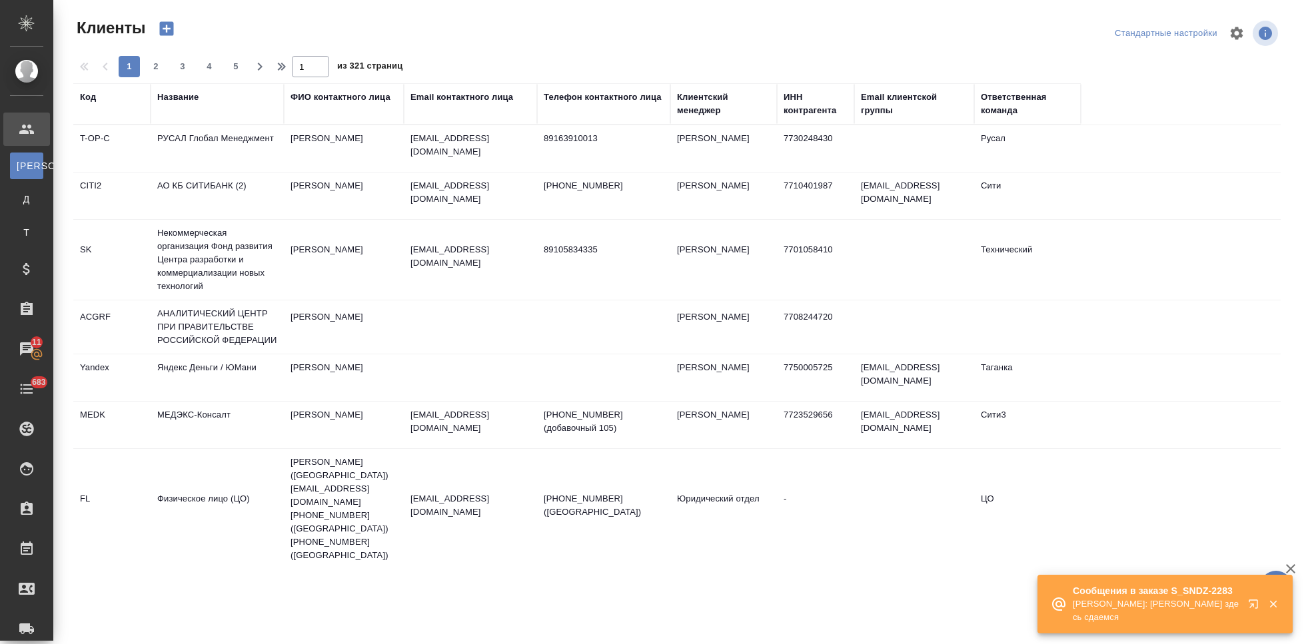
select select "RU"
